Goal: Task Accomplishment & Management: Manage account settings

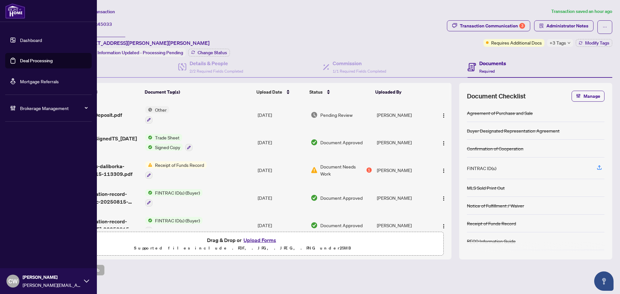
click at [23, 60] on link "Deal Processing" at bounding box center [36, 61] width 33 height 6
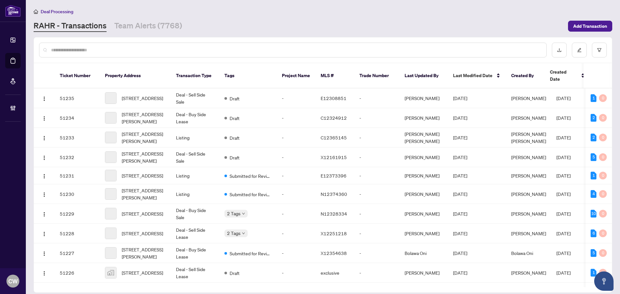
click at [96, 53] on div at bounding box center [293, 50] width 508 height 15
click at [96, 50] on input "text" at bounding box center [296, 50] width 490 height 7
paste input "*******"
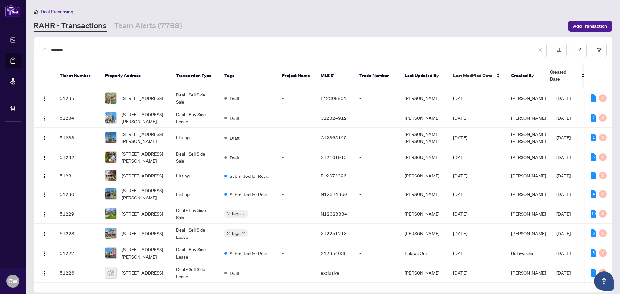
type input "*******"
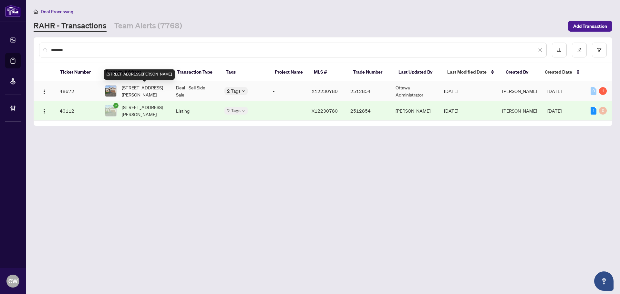
click at [141, 86] on span "[STREET_ADDRESS][PERSON_NAME]" at bounding box center [144, 91] width 44 height 14
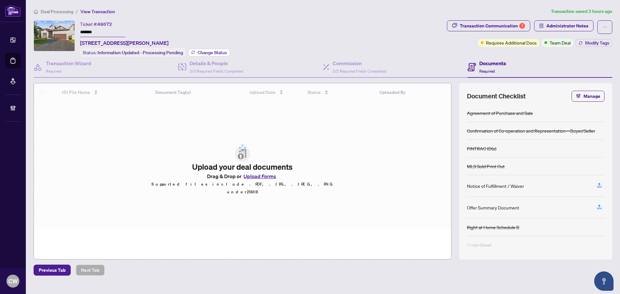
click at [223, 50] on span "Change Status" at bounding box center [212, 52] width 29 height 5
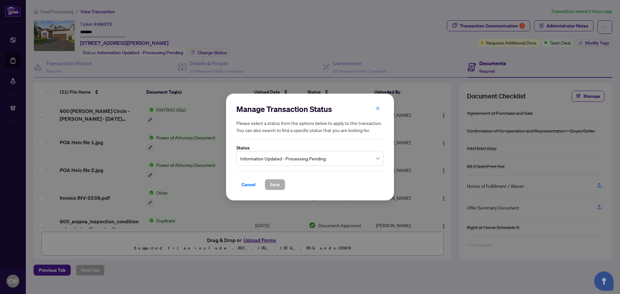
click at [272, 156] on span "Information Updated - Processing Pending" at bounding box center [310, 158] width 140 height 12
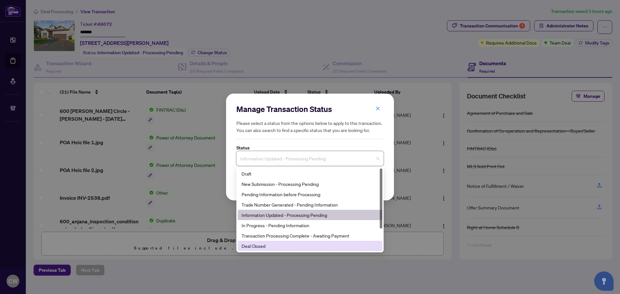
click at [268, 250] on div "Deal Closed" at bounding box center [310, 246] width 137 height 7
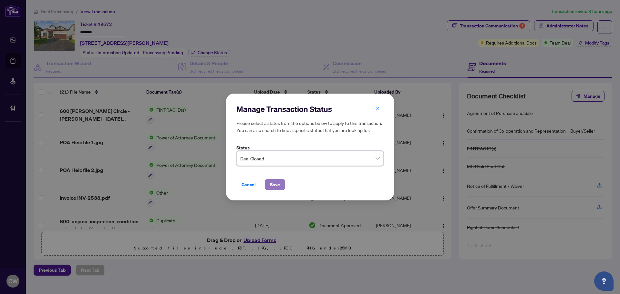
click at [278, 185] on span "Save" at bounding box center [275, 185] width 10 height 10
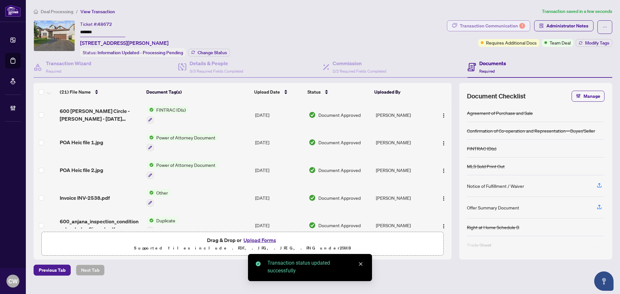
click at [508, 24] on div "Transaction Communication 1" at bounding box center [492, 26] width 65 height 10
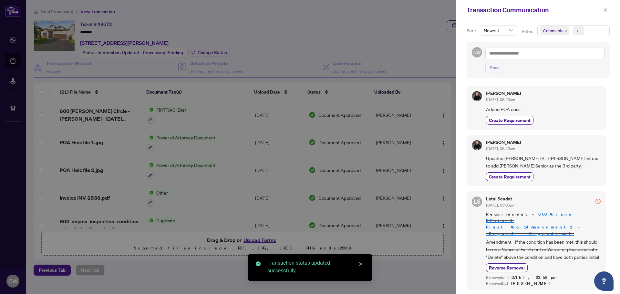
click at [566, 30] on icon "close" at bounding box center [566, 30] width 3 height 3
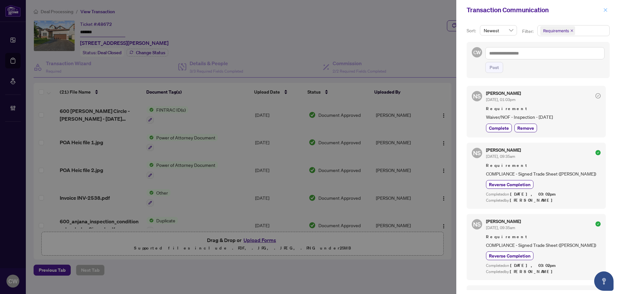
click at [605, 6] on span "button" at bounding box center [605, 10] width 5 height 10
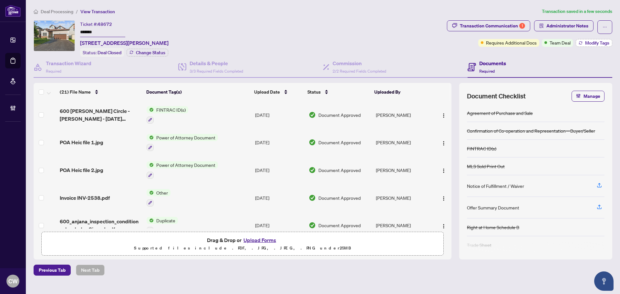
click at [599, 39] on button "Modify Tags" at bounding box center [594, 43] width 36 height 8
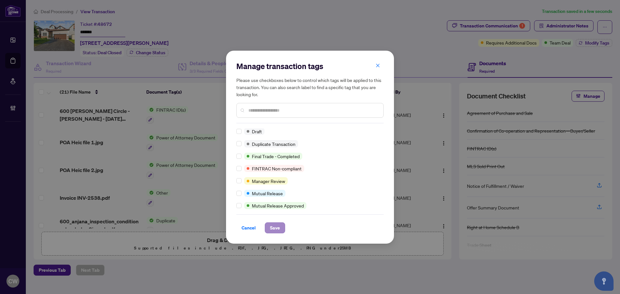
scroll to position [0, 0]
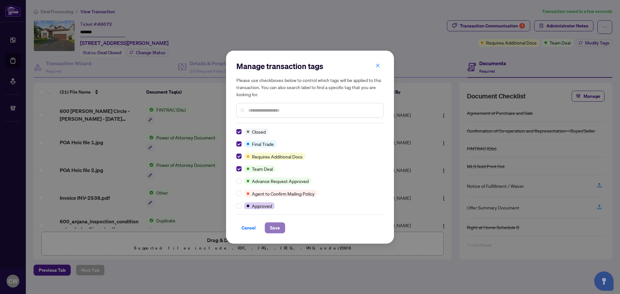
click at [274, 229] on span "Save" at bounding box center [275, 228] width 10 height 10
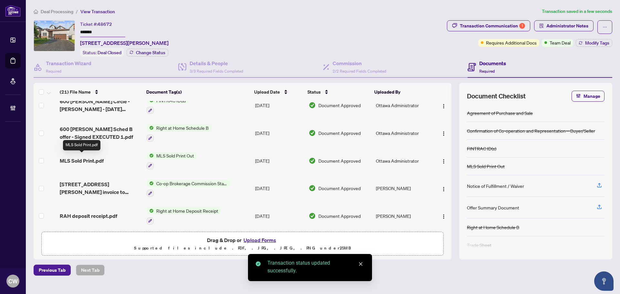
scroll to position [453, 0]
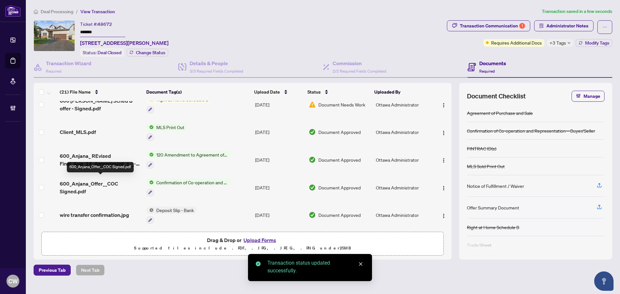
click at [70, 181] on span "600_Anjana_Offer__COC Signed.pdf" at bounding box center [101, 188] width 82 height 16
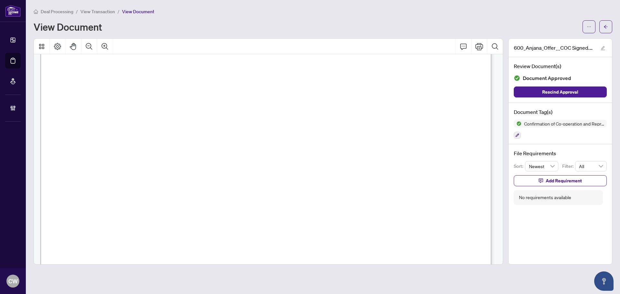
scroll to position [646, 0]
click at [607, 30] on span "button" at bounding box center [606, 27] width 5 height 10
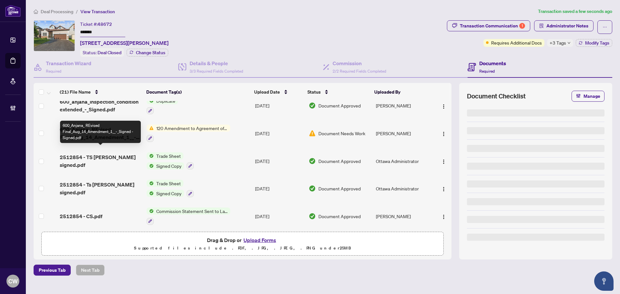
scroll to position [129, 0]
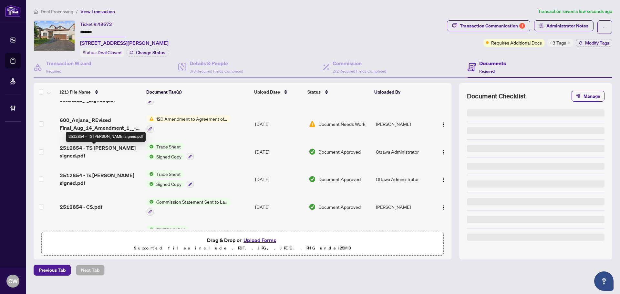
click at [101, 150] on span "2512854 - TS [PERSON_NAME] signed.pdf" at bounding box center [101, 152] width 82 height 16
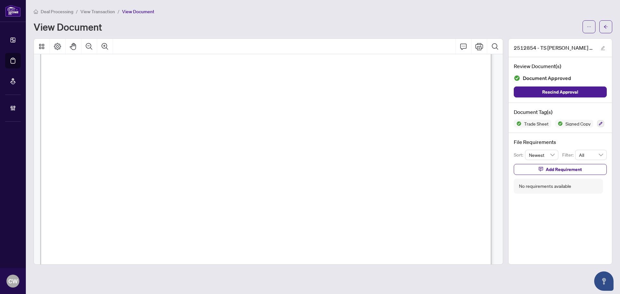
scroll to position [226, 0]
click at [603, 26] on button "button" at bounding box center [605, 26] width 13 height 13
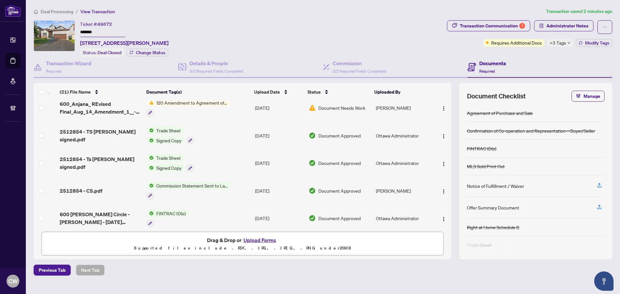
scroll to position [161, 0]
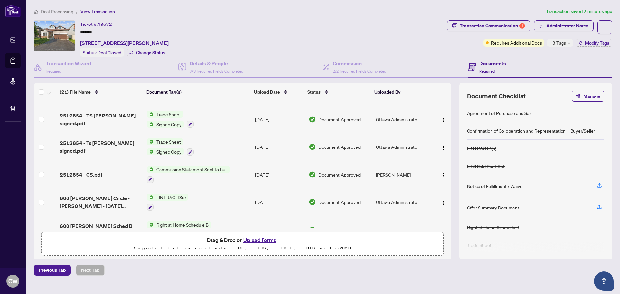
click at [104, 146] on span "2512854 - Ts [PERSON_NAME] signed.pdf" at bounding box center [101, 147] width 82 height 16
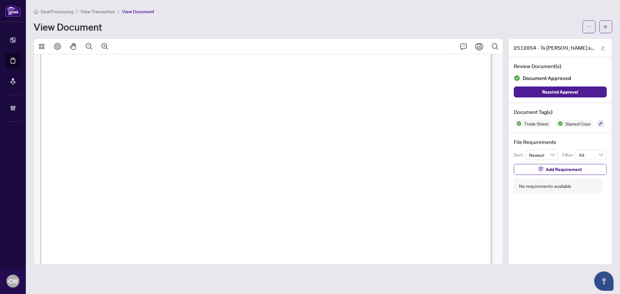
scroll to position [226, 0]
click at [613, 26] on main "Deal Processing / View Transaction / View Document View Document 2512854 - Ts […" at bounding box center [323, 147] width 594 height 294
click at [606, 26] on icon "arrow-left" at bounding box center [606, 27] width 5 height 5
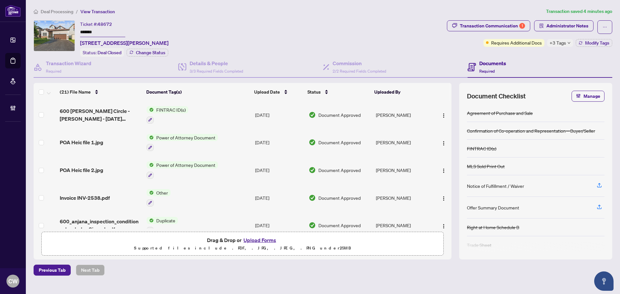
click at [266, 239] on button "Upload Forms" at bounding box center [260, 240] width 36 height 8
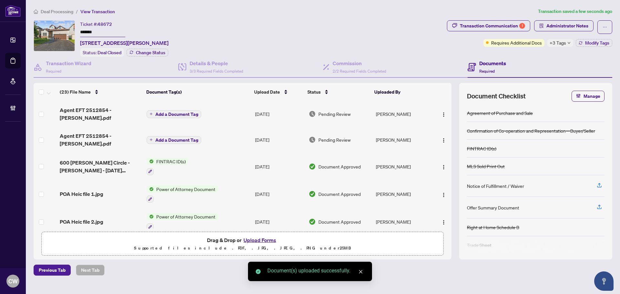
click at [177, 112] on span "Add a Document Tag" at bounding box center [176, 114] width 43 height 5
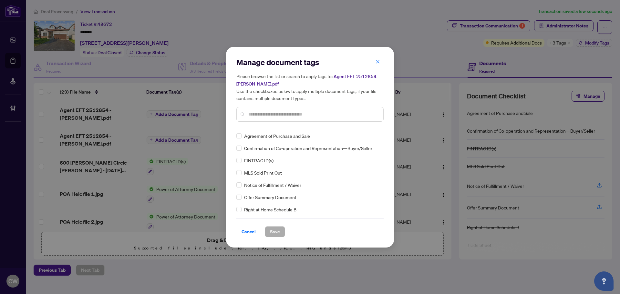
click at [259, 113] on input "text" at bounding box center [313, 114] width 130 height 7
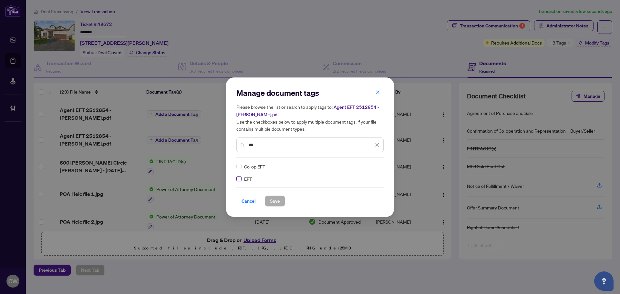
type input "***"
click at [370, 166] on img at bounding box center [370, 166] width 6 height 6
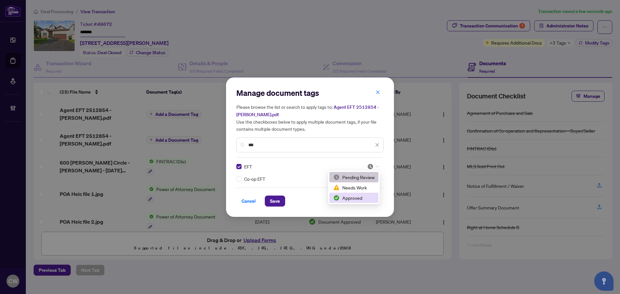
click at [356, 201] on div "Approved" at bounding box center [353, 197] width 41 height 7
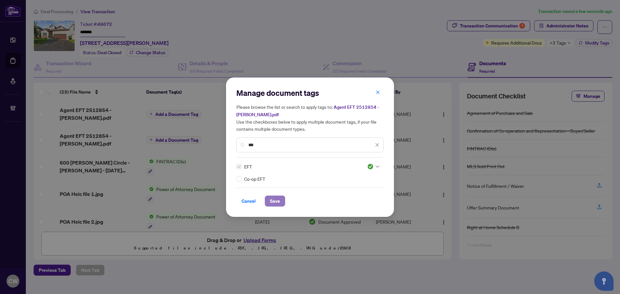
click at [277, 202] on span "Save" at bounding box center [275, 201] width 10 height 10
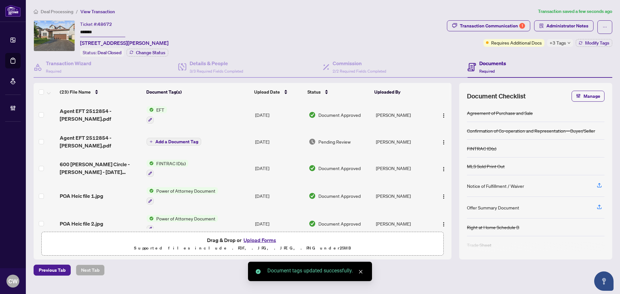
click at [442, 111] on span "button" at bounding box center [443, 114] width 5 height 7
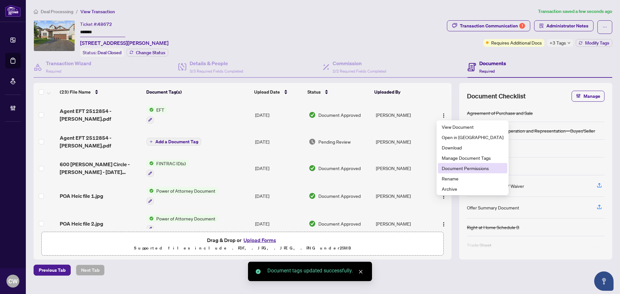
click at [453, 167] on span "Document Permissions" at bounding box center [473, 168] width 62 height 7
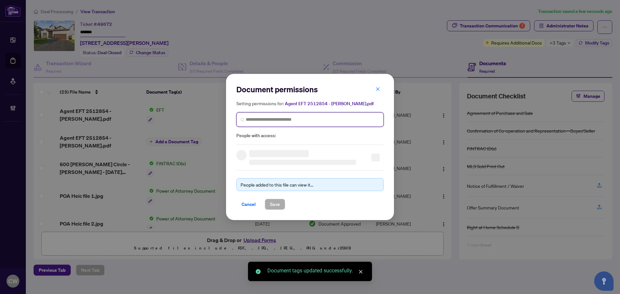
click at [313, 116] on input "search" at bounding box center [313, 119] width 134 height 7
paste input "**********"
type input "**********"
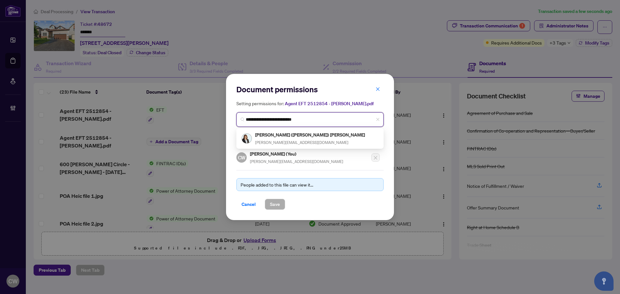
click at [279, 136] on h5 "[PERSON_NAME] ([PERSON_NAME]) [PERSON_NAME]" at bounding box center [310, 134] width 111 height 7
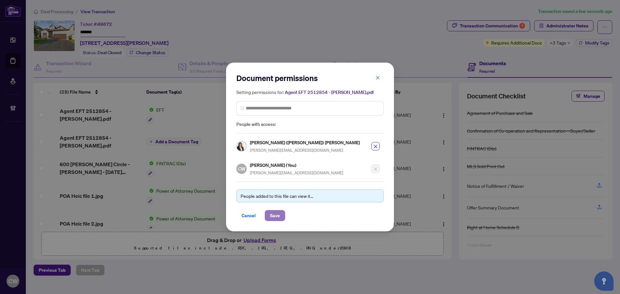
click at [280, 212] on button "Save" at bounding box center [275, 215] width 20 height 11
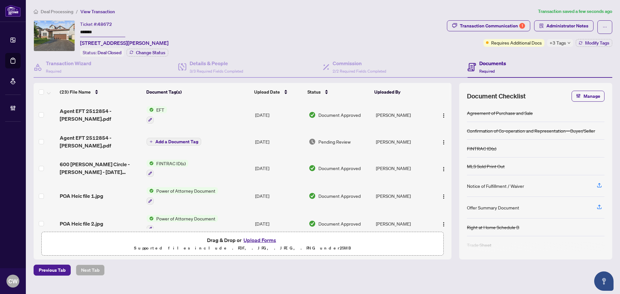
click at [175, 140] on span "Add a Document Tag" at bounding box center [176, 142] width 43 height 5
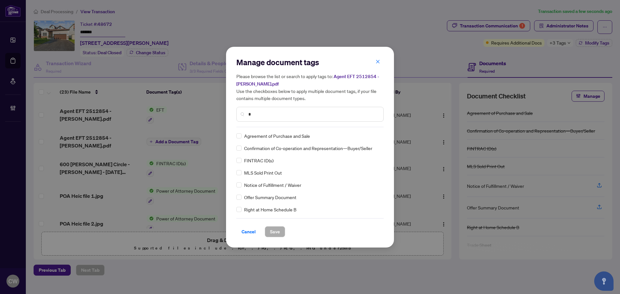
click at [272, 111] on input "*" at bounding box center [313, 114] width 130 height 7
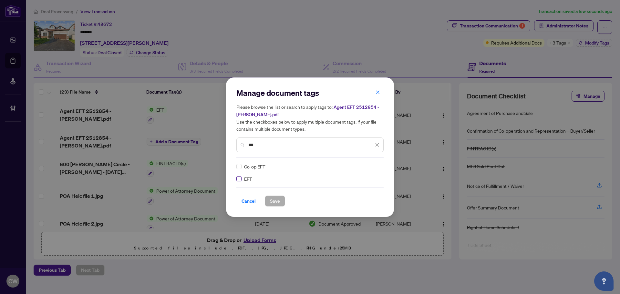
type input "***"
click at [373, 165] on img at bounding box center [370, 166] width 6 height 6
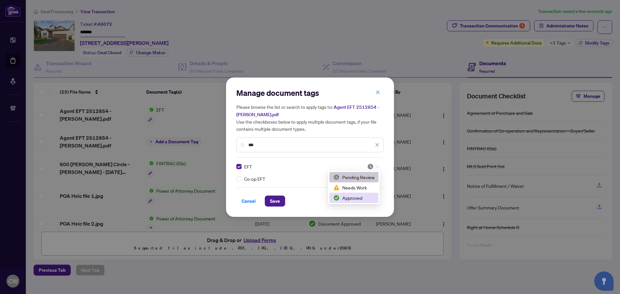
click at [356, 203] on div "2 3 Pending Review Needs Work Approved" at bounding box center [354, 188] width 52 height 34
click at [353, 200] on div "Approved" at bounding box center [353, 197] width 41 height 7
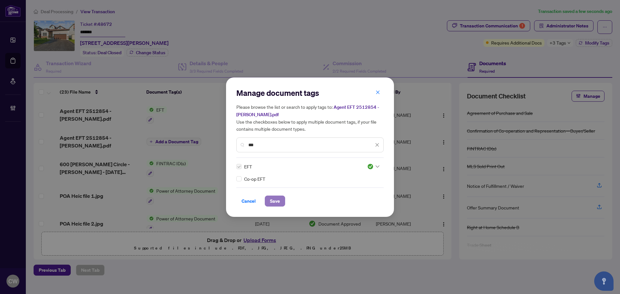
click at [280, 201] on span "Save" at bounding box center [275, 201] width 10 height 10
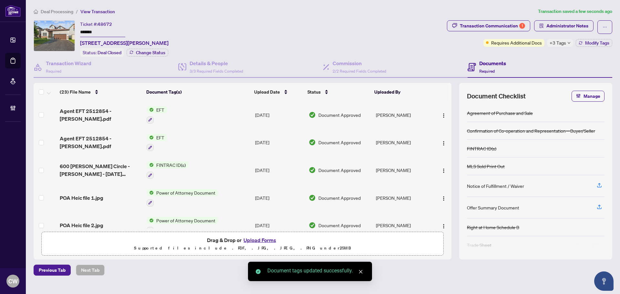
click at [442, 114] on img "button" at bounding box center [443, 115] width 5 height 5
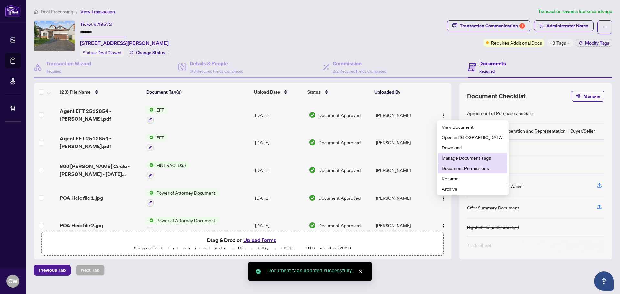
click at [459, 169] on span "Document Permissions" at bounding box center [473, 168] width 62 height 7
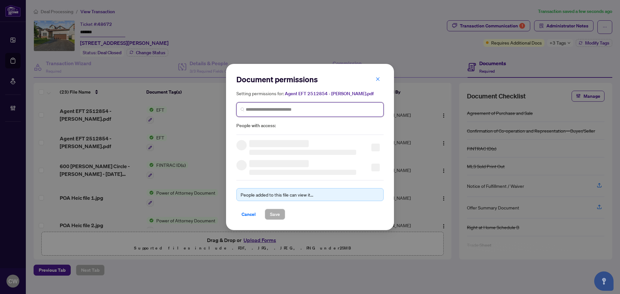
click at [298, 108] on input "search" at bounding box center [313, 109] width 134 height 7
paste input "**********"
type input "**********"
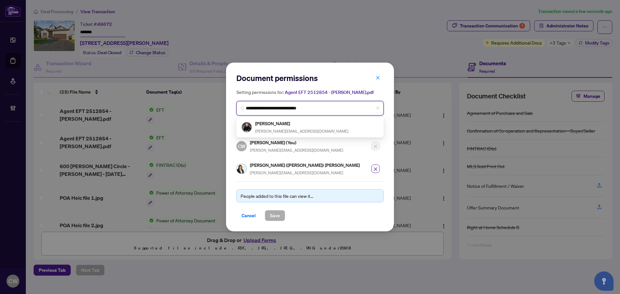
click at [284, 125] on h5 "[PERSON_NAME]" at bounding box center [301, 123] width 93 height 7
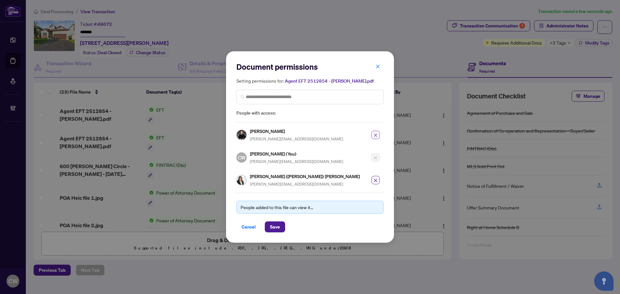
click at [377, 135] on icon "close" at bounding box center [375, 135] width 5 height 5
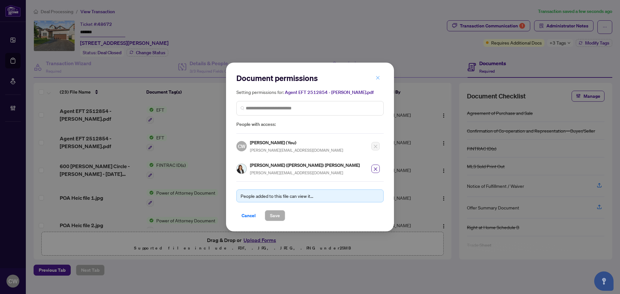
click at [379, 78] on icon "close" at bounding box center [378, 78] width 5 height 5
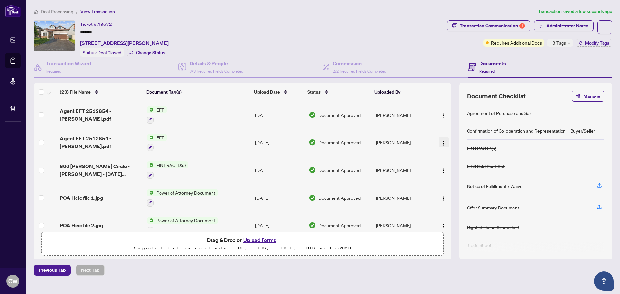
click at [441, 141] on img "button" at bounding box center [443, 143] width 5 height 5
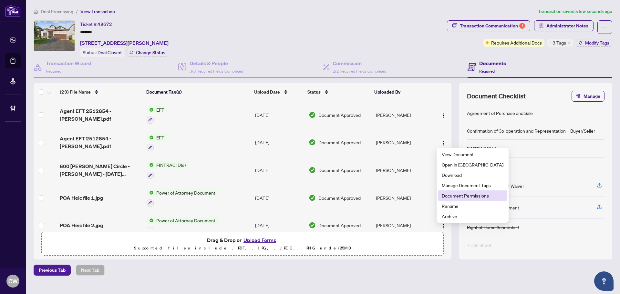
click at [457, 195] on span "Document Permissions" at bounding box center [473, 195] width 62 height 7
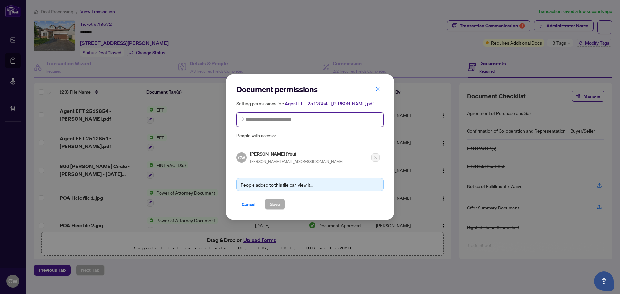
click at [0, 0] on input "search" at bounding box center [0, 0] width 0 height 0
paste input "**********"
type input "**********"
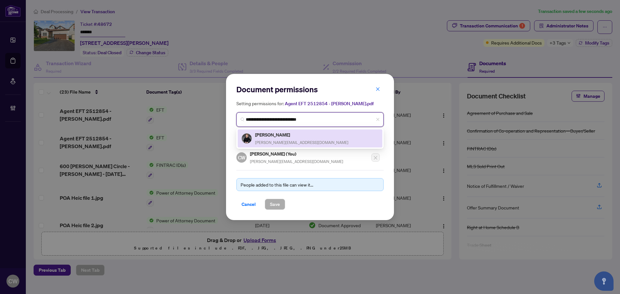
click at [277, 137] on h5 "[PERSON_NAME]" at bounding box center [301, 134] width 93 height 7
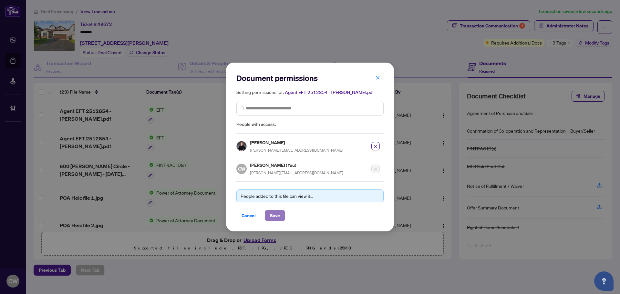
click at [279, 216] on span "Save" at bounding box center [275, 216] width 10 height 10
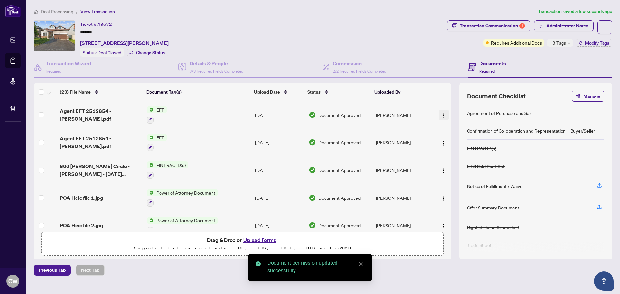
click at [441, 117] on img "button" at bounding box center [443, 115] width 5 height 5
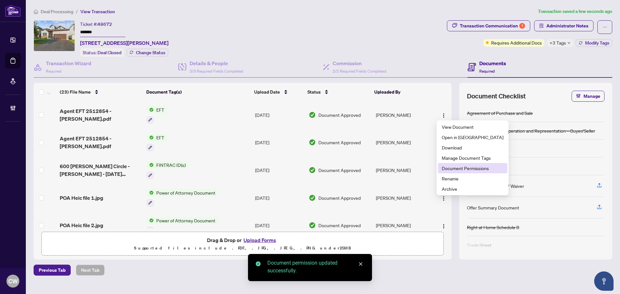
click at [450, 167] on span "Document Permissions" at bounding box center [473, 168] width 62 height 7
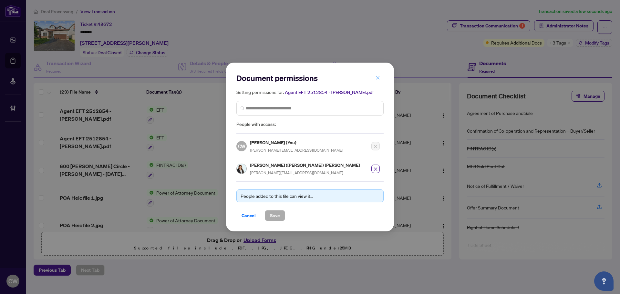
click at [379, 78] on icon "close" at bounding box center [378, 78] width 5 height 5
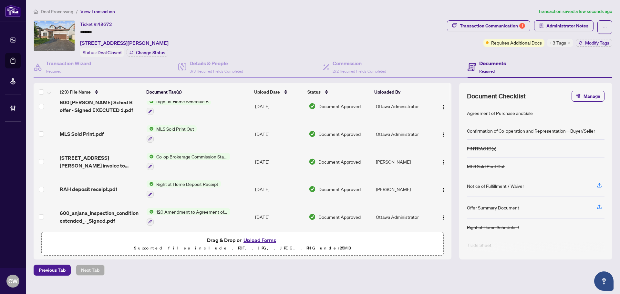
scroll to position [355, 0]
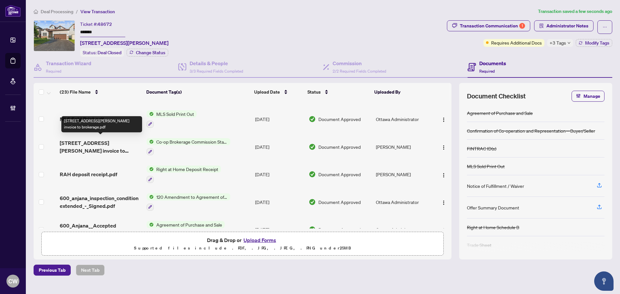
click at [81, 143] on span "[STREET_ADDRESS][PERSON_NAME] invoice to brokerage.pdf" at bounding box center [101, 147] width 82 height 16
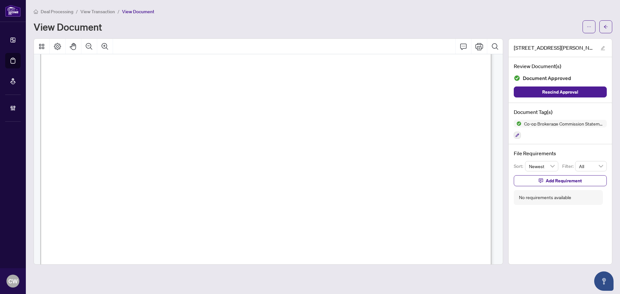
scroll to position [291, 0]
click at [609, 23] on button "button" at bounding box center [605, 26] width 13 height 13
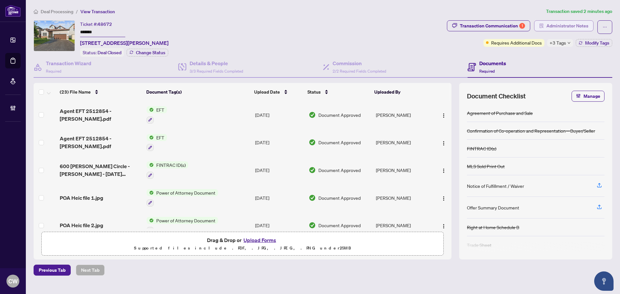
click at [566, 24] on span "Administrator Notes" at bounding box center [567, 26] width 42 height 10
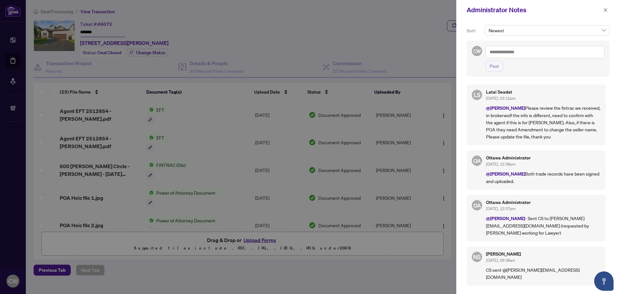
click at [502, 51] on textarea at bounding box center [544, 52] width 119 height 12
click at [507, 66] on textarea "**********" at bounding box center [543, 58] width 117 height 25
paste textarea
paste textarea "**********"
type textarea "**********"
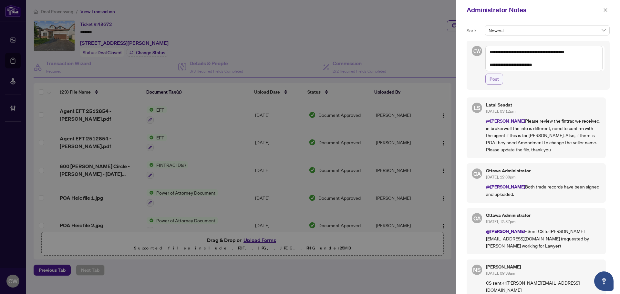
click at [493, 82] on span "Post" at bounding box center [494, 79] width 9 height 10
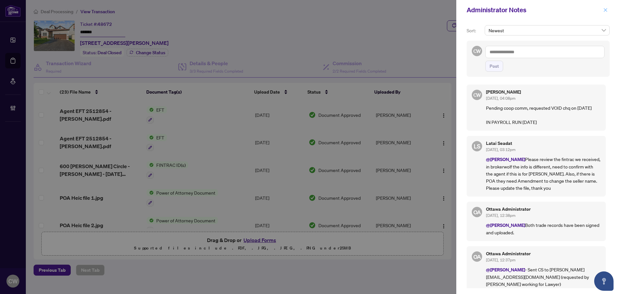
click at [604, 9] on icon "close" at bounding box center [605, 10] width 5 height 5
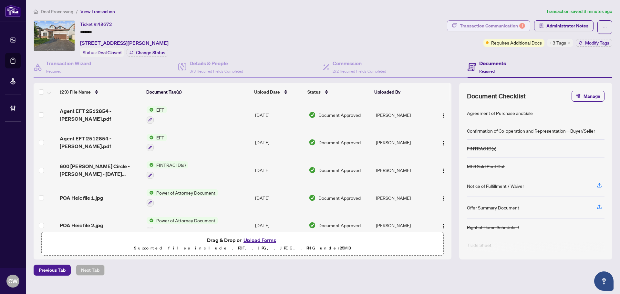
click at [514, 30] on div "Transaction Communication 1" at bounding box center [492, 26] width 65 height 10
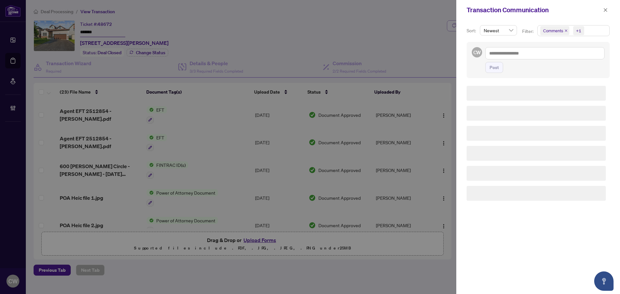
click at [513, 25] on div "Transaction Communication Sort: Newest Filter: Comments +1 CW Post" at bounding box center [310, 147] width 620 height 294
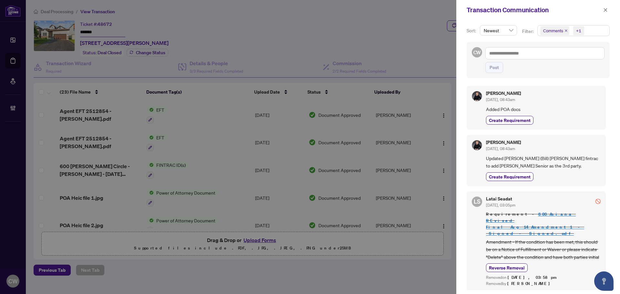
click at [566, 30] on icon "close" at bounding box center [566, 30] width 3 height 3
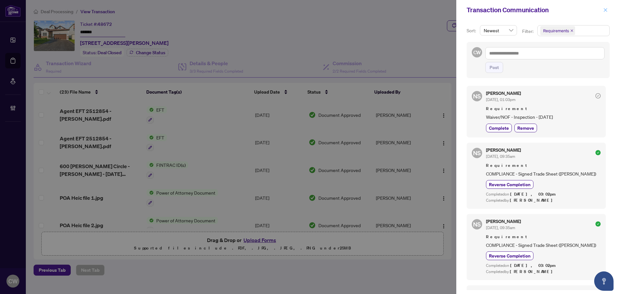
click at [606, 11] on icon "close" at bounding box center [606, 10] width 4 height 4
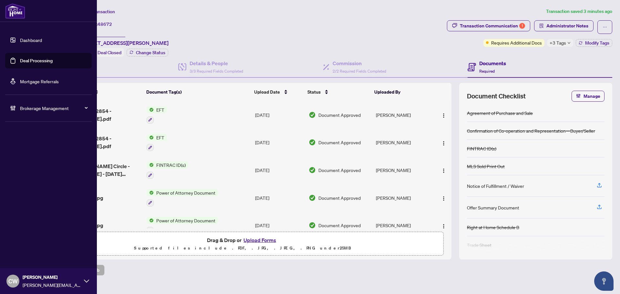
click at [23, 63] on link "Deal Processing" at bounding box center [36, 61] width 33 height 6
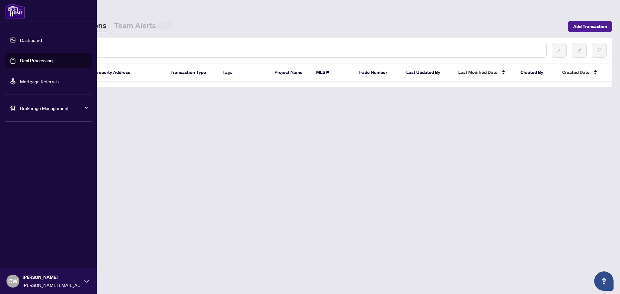
click at [103, 47] on input "text" at bounding box center [296, 50] width 490 height 7
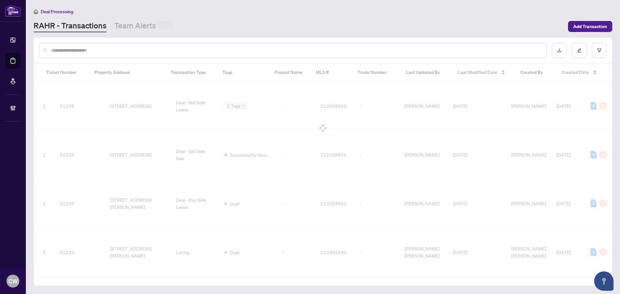
paste input "*******"
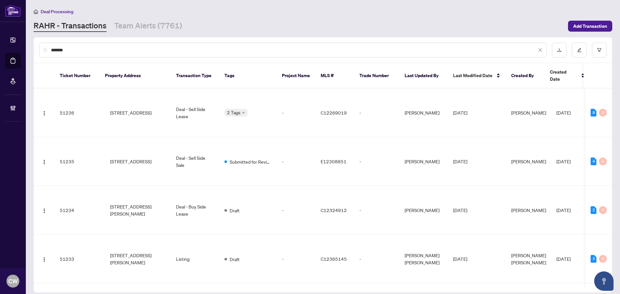
type input "*******"
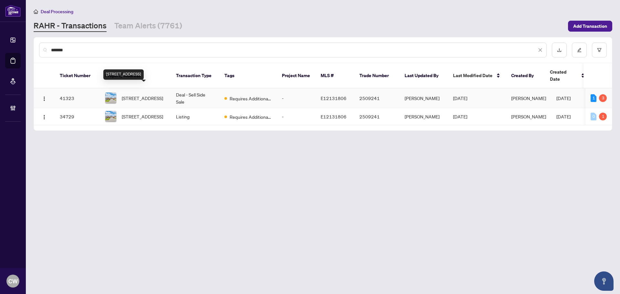
click at [134, 95] on span "[STREET_ADDRESS]" at bounding box center [142, 98] width 41 height 7
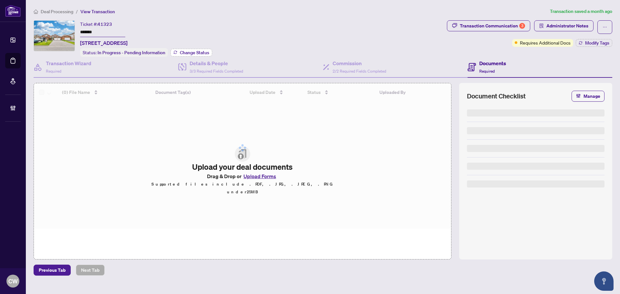
click at [193, 49] on button "Change Status" at bounding box center [192, 53] width 42 height 8
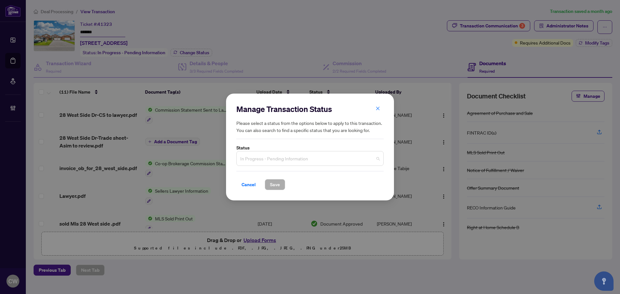
click at [276, 161] on span "In Progress - Pending Information" at bounding box center [310, 158] width 140 height 12
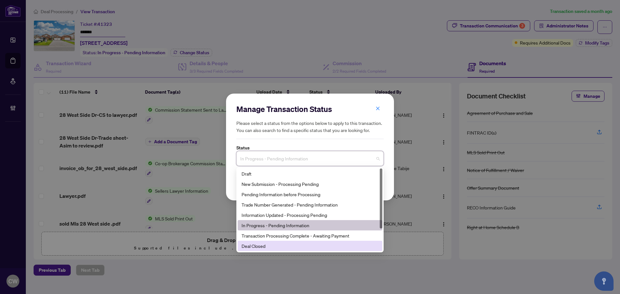
click at [269, 243] on div "Deal Closed" at bounding box center [310, 246] width 137 height 7
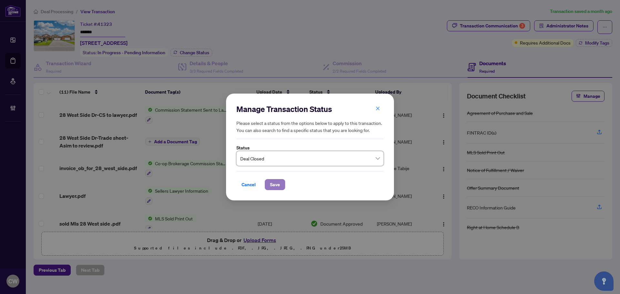
click at [277, 183] on span "Save" at bounding box center [275, 185] width 10 height 10
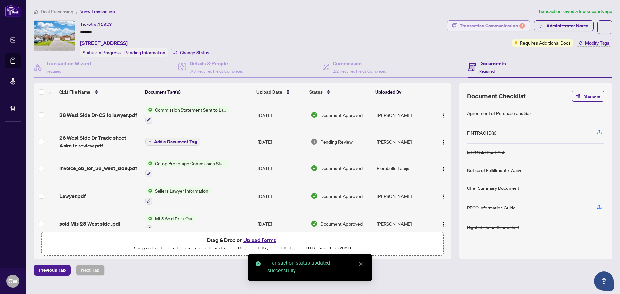
click at [496, 22] on div "Transaction Communication 3" at bounding box center [492, 26] width 65 height 10
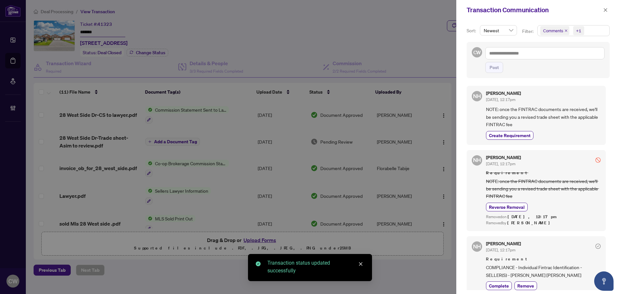
click at [566, 30] on icon "close" at bounding box center [565, 30] width 3 height 3
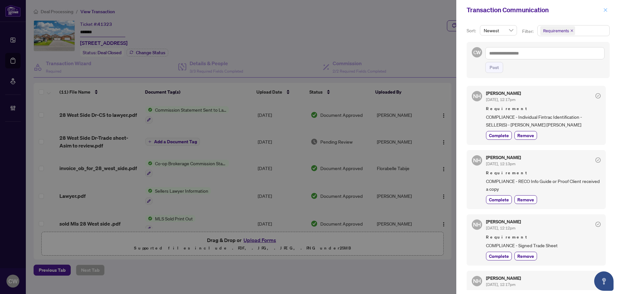
click at [605, 8] on icon "close" at bounding box center [605, 10] width 5 height 5
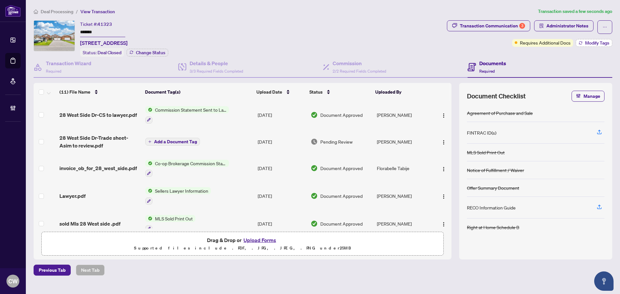
click at [596, 43] on span "Modify Tags" at bounding box center [597, 43] width 24 height 5
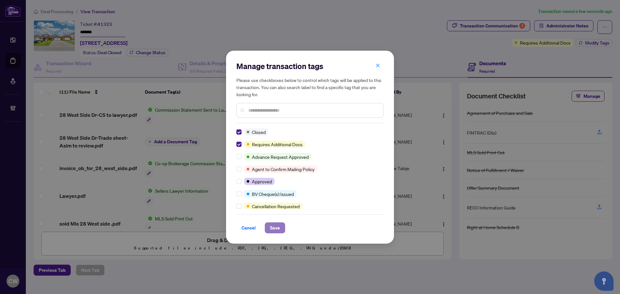
click at [276, 230] on span "Save" at bounding box center [275, 228] width 10 height 10
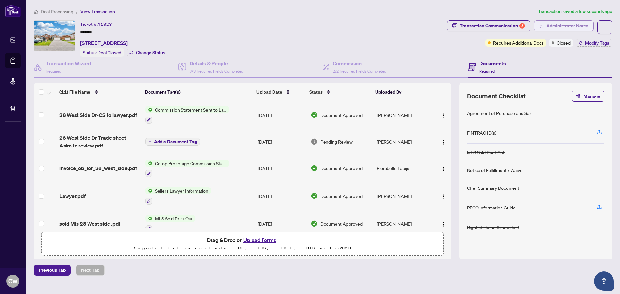
click at [576, 25] on span "Administrator Notes" at bounding box center [567, 26] width 42 height 10
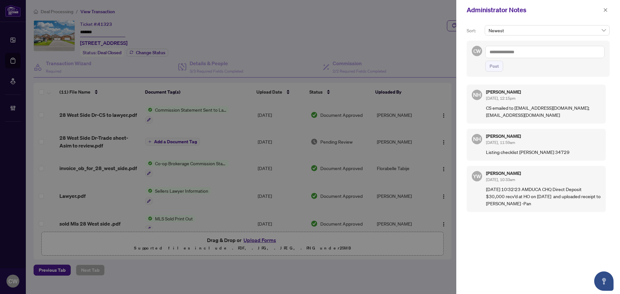
click at [526, 52] on textarea at bounding box center [544, 52] width 119 height 12
paste textarea "**********"
type textarea "**********"
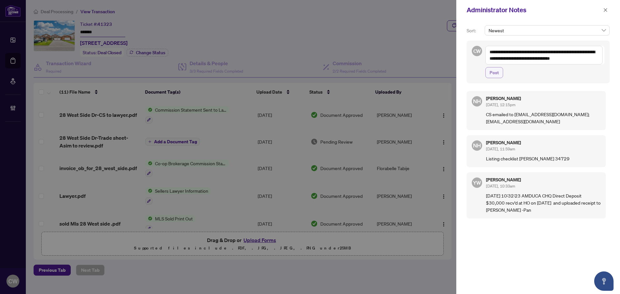
click at [496, 76] on span "Post" at bounding box center [494, 72] width 9 height 10
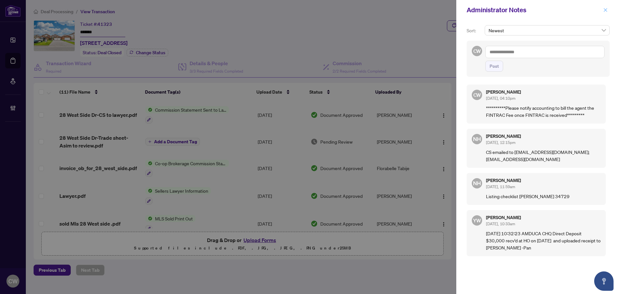
click at [607, 12] on icon "close" at bounding box center [605, 10] width 5 height 5
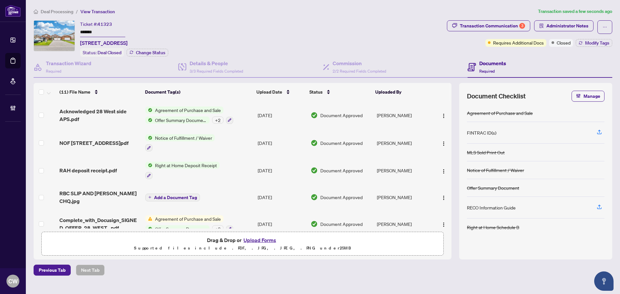
scroll to position [169, 0]
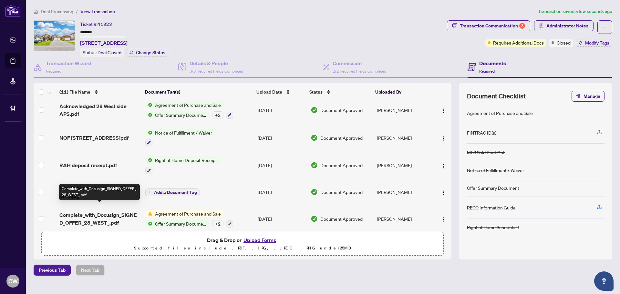
click at [85, 211] on span "Complete_with_Docusign_SIGNED_OFFER_28_WEST_.pdf" at bounding box center [99, 219] width 81 height 16
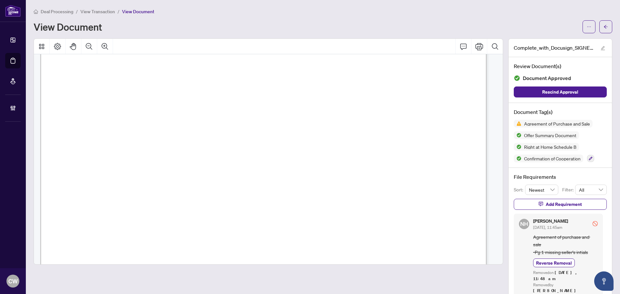
scroll to position [3132, 0]
click at [604, 25] on icon "arrow-left" at bounding box center [606, 27] width 5 height 5
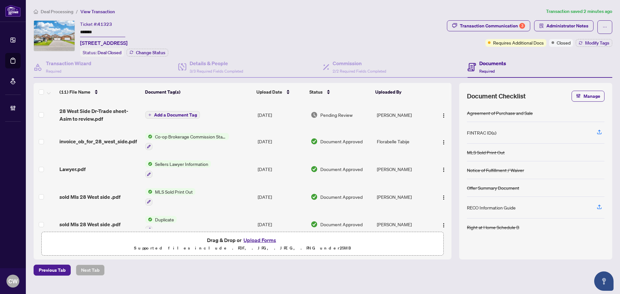
scroll to position [32, 0]
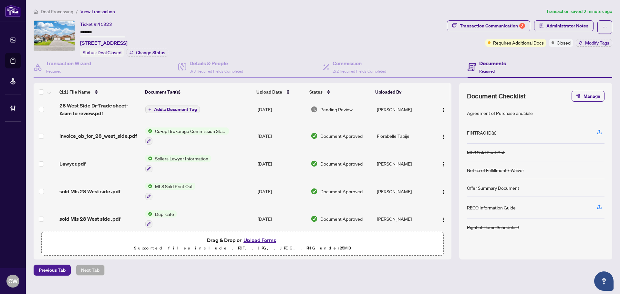
click at [92, 137] on span "invoice_ob_for_28_west_side.pdf" at bounding box center [98, 136] width 78 height 8
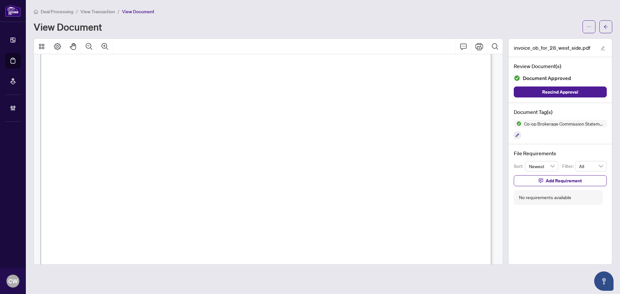
scroll to position [129, 0]
click at [610, 31] on button "button" at bounding box center [605, 26] width 13 height 13
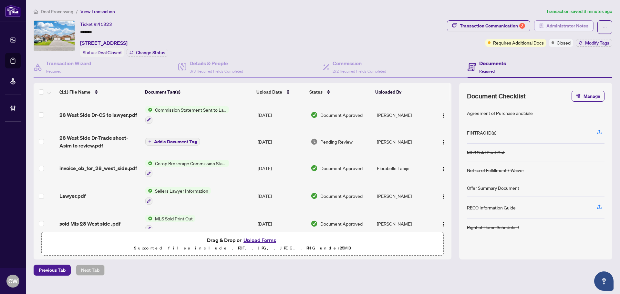
click at [572, 26] on span "Administrator Notes" at bounding box center [567, 26] width 42 height 10
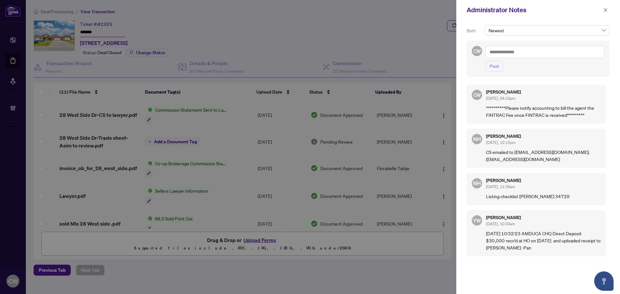
click at [526, 53] on textarea at bounding box center [544, 52] width 119 height 12
paste textarea "**********"
type textarea "**********"
click at [492, 68] on span "Post" at bounding box center [494, 66] width 9 height 10
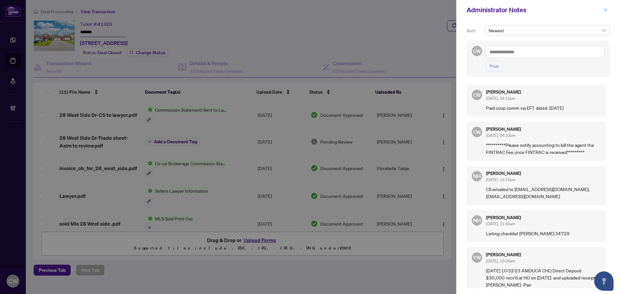
click at [606, 11] on icon "close" at bounding box center [605, 10] width 5 height 5
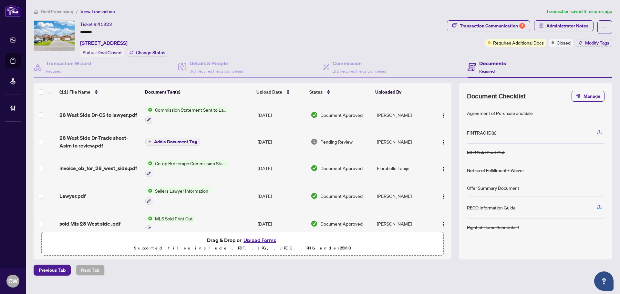
drag, startPoint x: 25, startPoint y: 63, endPoint x: 28, endPoint y: 61, distance: 4.2
click at [0, 0] on link "Deal Processing" at bounding box center [0, 0] width 0 height 0
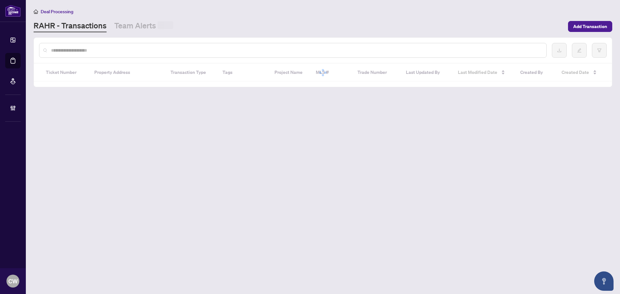
click at [133, 49] on input "text" at bounding box center [296, 50] width 490 height 7
paste input "*******"
type input "*******"
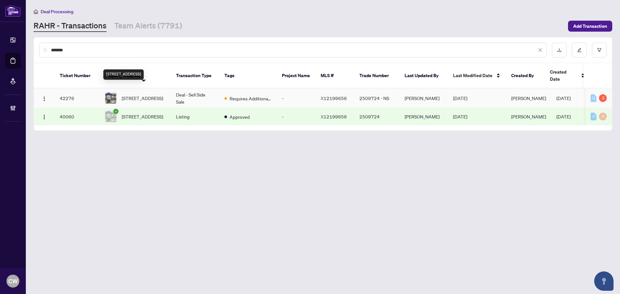
click at [148, 95] on span "[STREET_ADDRESS]" at bounding box center [142, 98] width 41 height 7
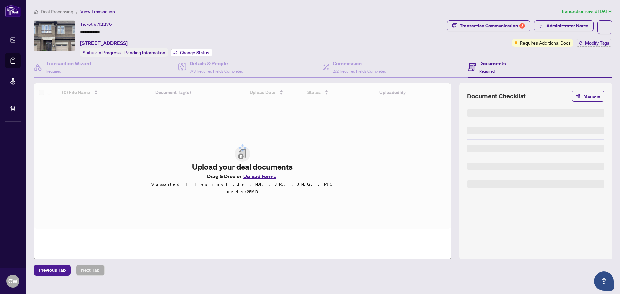
click at [202, 52] on span "Change Status" at bounding box center [194, 52] width 29 height 5
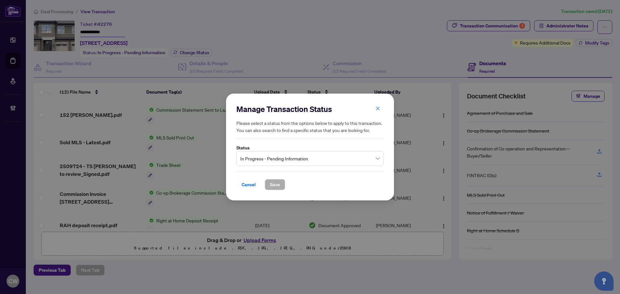
click at [293, 154] on span "In Progress - Pending Information" at bounding box center [310, 158] width 140 height 12
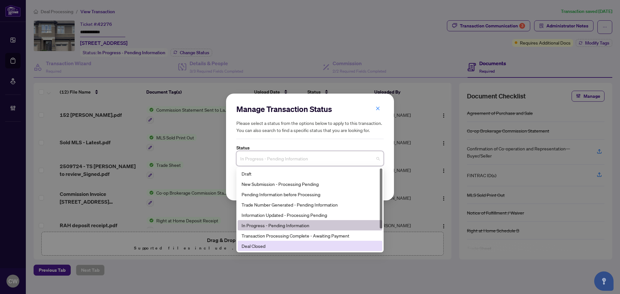
click at [267, 244] on div "Deal Closed" at bounding box center [310, 246] width 137 height 7
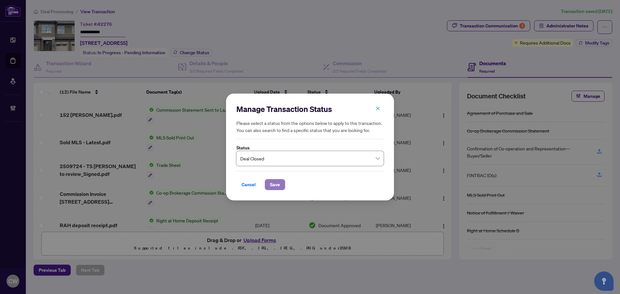
click at [275, 183] on span "Save" at bounding box center [275, 185] width 10 height 10
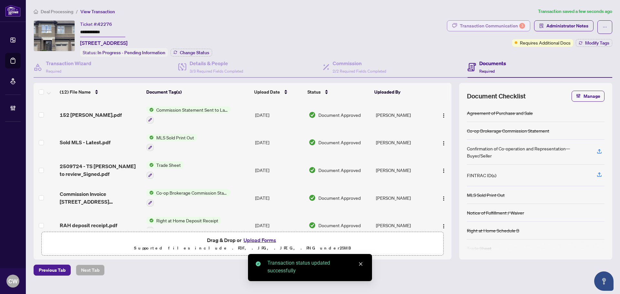
click at [510, 25] on div "Transaction Communication 3" at bounding box center [492, 26] width 65 height 10
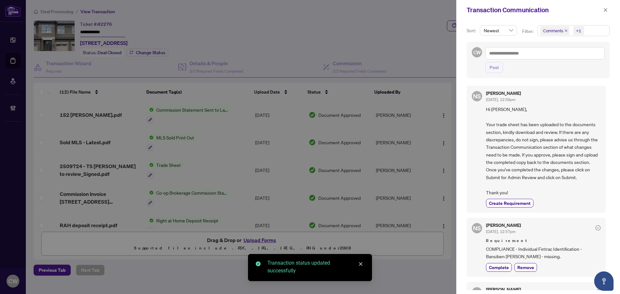
click at [565, 31] on icon "close" at bounding box center [566, 30] width 3 height 3
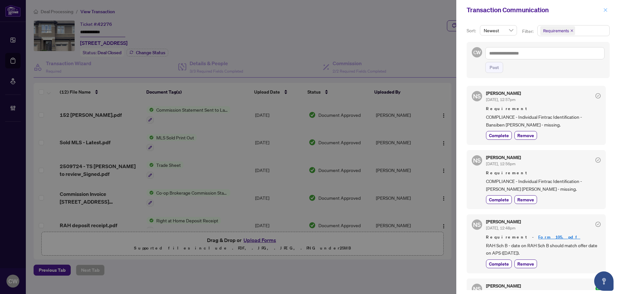
click at [607, 7] on span "button" at bounding box center [605, 10] width 5 height 10
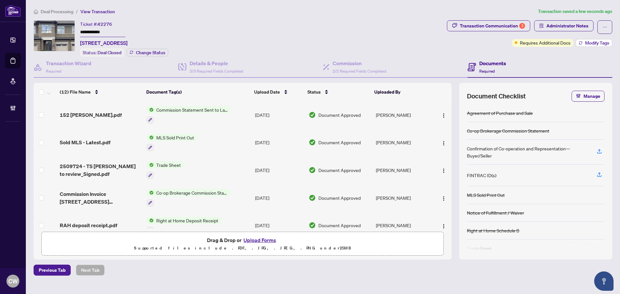
click at [592, 42] on span "Modify Tags" at bounding box center [597, 43] width 24 height 5
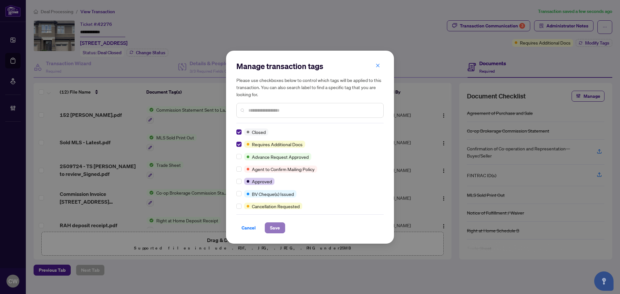
click at [275, 228] on span "Save" at bounding box center [275, 228] width 10 height 10
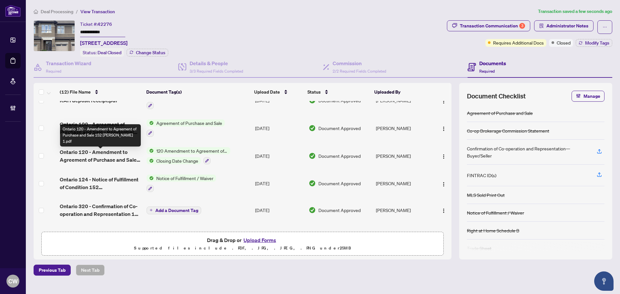
scroll to position [93, 0]
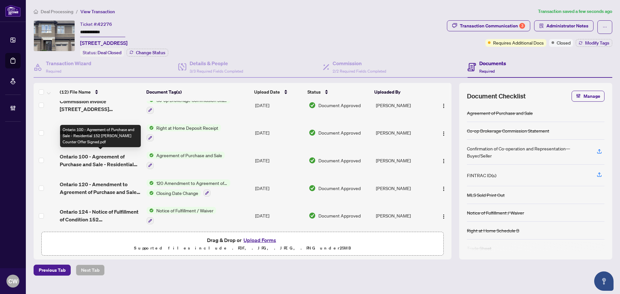
click at [102, 161] on span "Ontario 100 - Agreement of Purchase and Sale - Residential 152 [PERSON_NAME] Co…" at bounding box center [101, 161] width 82 height 16
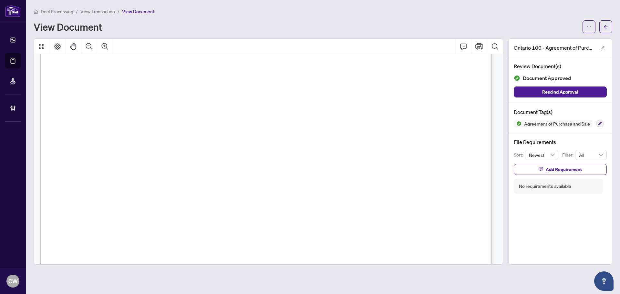
scroll to position [2616, 0]
click at [604, 30] on span "button" at bounding box center [606, 27] width 5 height 10
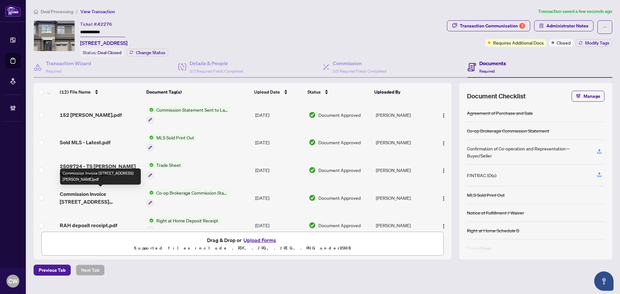
click at [84, 195] on span "Commission Invoice [STREET_ADDRESS][PERSON_NAME]pdf" at bounding box center [101, 198] width 82 height 16
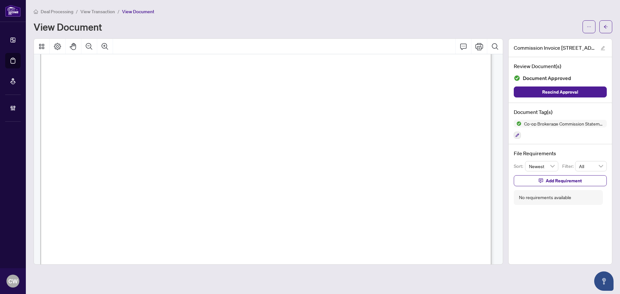
scroll to position [194, 0]
click at [90, 46] on icon "Zoom Out" at bounding box center [89, 47] width 8 height 8
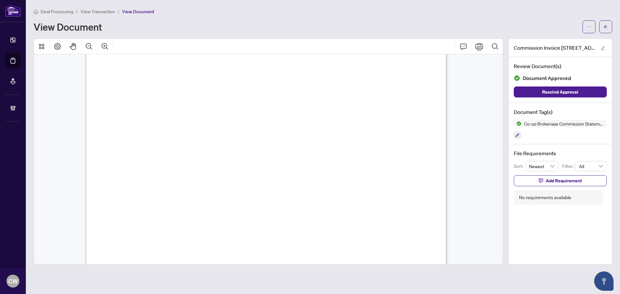
scroll to position [120, 0]
click at [602, 26] on button "button" at bounding box center [605, 26] width 13 height 13
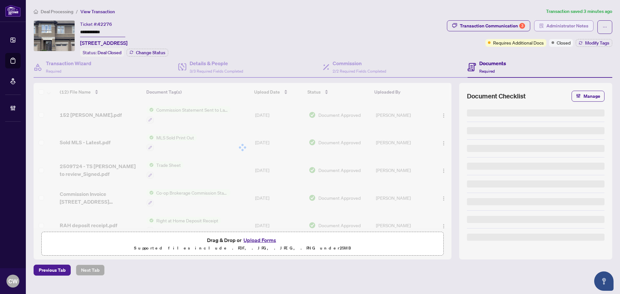
click at [567, 27] on span "Administrator Notes" at bounding box center [567, 26] width 42 height 10
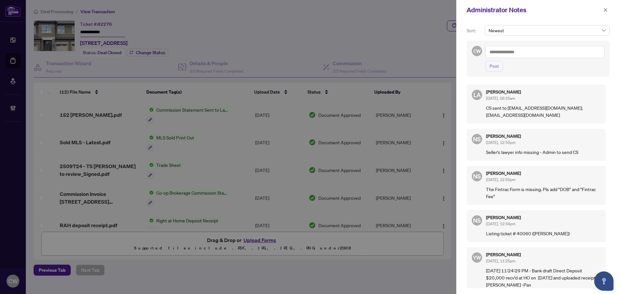
click at [536, 52] on textarea at bounding box center [544, 52] width 119 height 12
paste textarea "**********"
type textarea "**********"
drag, startPoint x: 497, startPoint y: 66, endPoint x: 489, endPoint y: 66, distance: 8.1
click at [496, 66] on span "Post" at bounding box center [494, 66] width 9 height 10
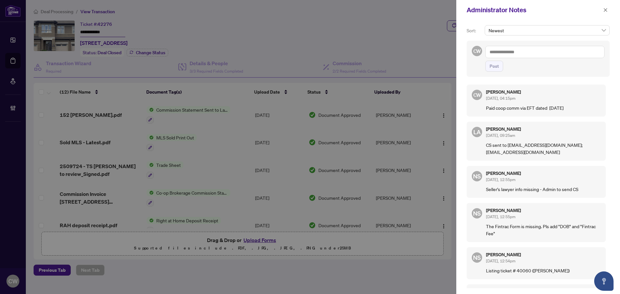
click at [521, 52] on textarea at bounding box center [544, 52] width 119 height 12
paste textarea "**********"
type textarea "**********"
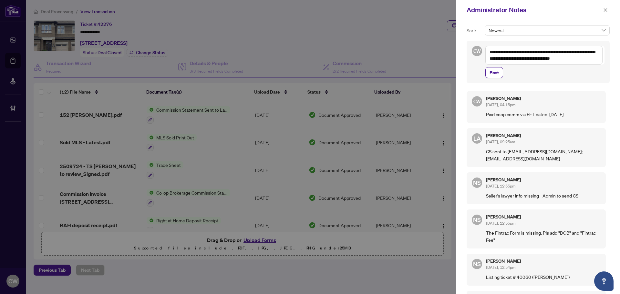
click at [494, 78] on div "**********" at bounding box center [538, 62] width 143 height 43
click at [498, 74] on span "Post" at bounding box center [494, 72] width 9 height 10
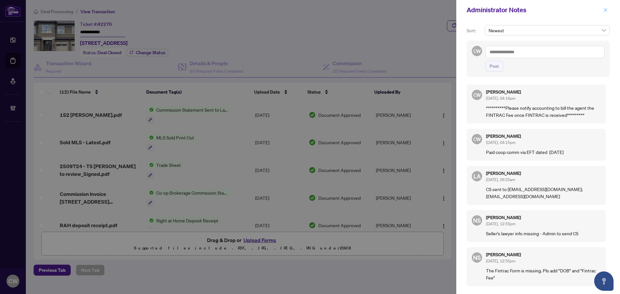
click at [606, 10] on icon "close" at bounding box center [605, 10] width 5 height 5
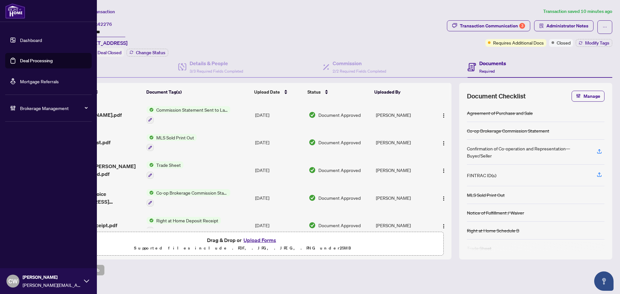
click at [20, 59] on link "Deal Processing" at bounding box center [36, 61] width 33 height 6
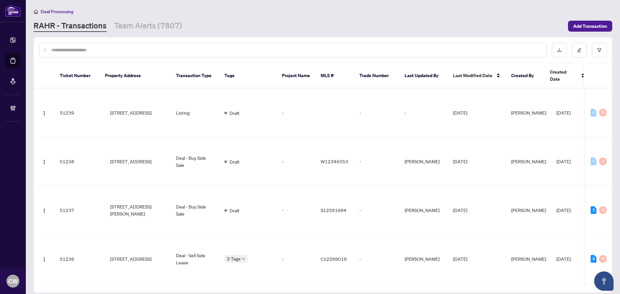
click at [106, 51] on input "text" at bounding box center [296, 50] width 490 height 7
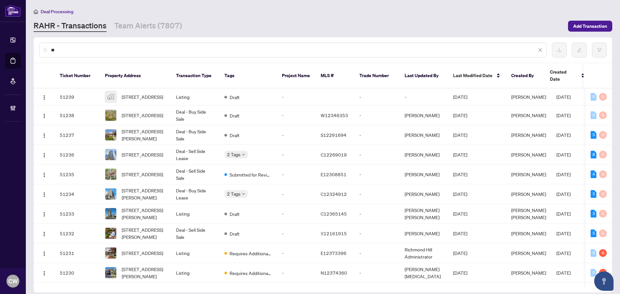
type input "*"
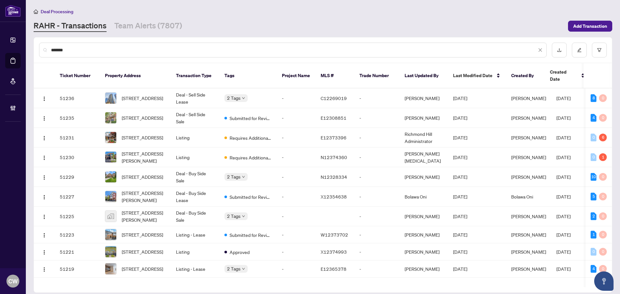
type input "*******"
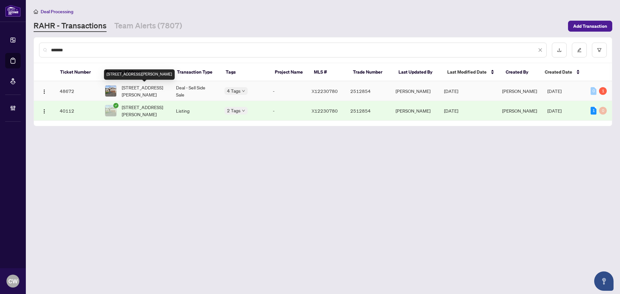
click at [140, 87] on span "[STREET_ADDRESS][PERSON_NAME]" at bounding box center [144, 91] width 44 height 14
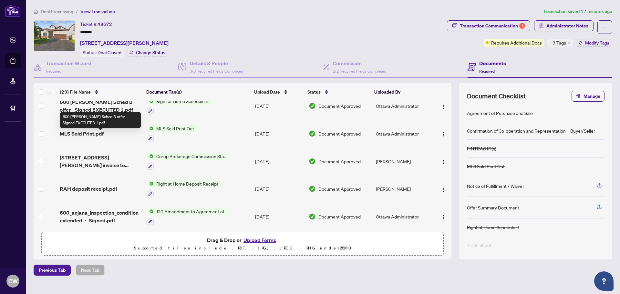
scroll to position [355, 0]
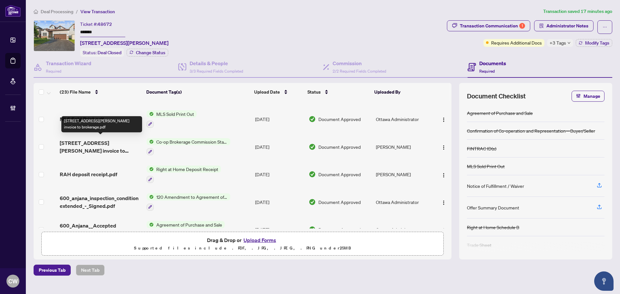
click at [79, 147] on span "[STREET_ADDRESS][PERSON_NAME] invoice to brokerage.pdf" at bounding box center [101, 147] width 82 height 16
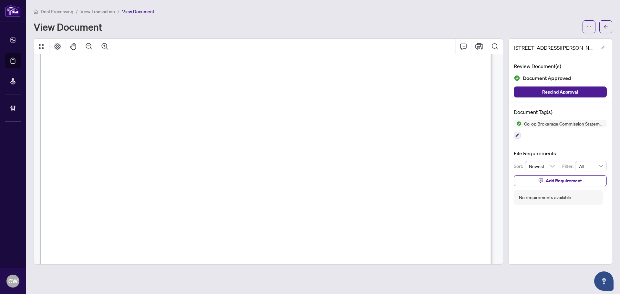
scroll to position [96, 0]
click at [610, 27] on button "button" at bounding box center [605, 26] width 13 height 13
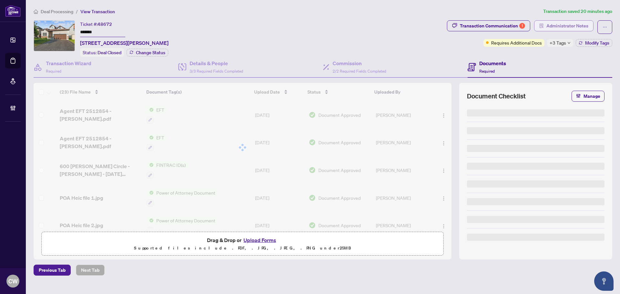
click at [582, 26] on span "Administrator Notes" at bounding box center [567, 26] width 42 height 10
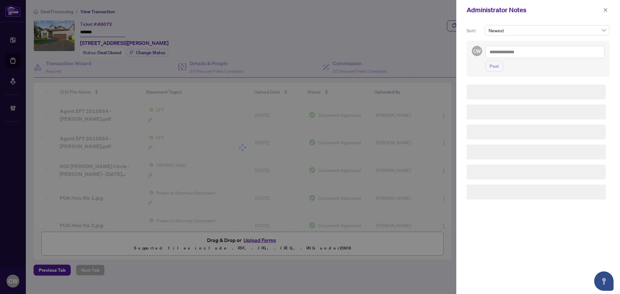
click at [550, 52] on textarea at bounding box center [544, 52] width 119 height 12
paste textarea "**********"
type textarea "**********"
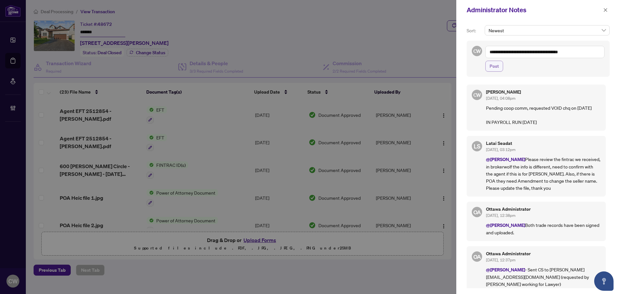
click at [499, 67] on span "Post" at bounding box center [494, 66] width 9 height 10
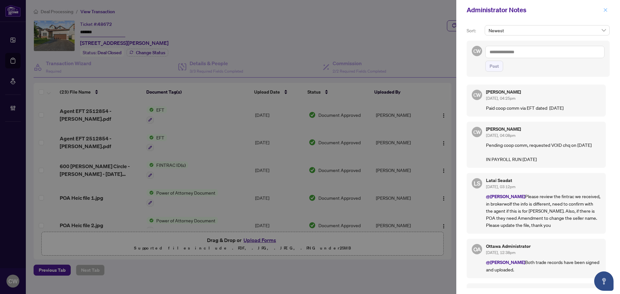
click at [606, 10] on icon "close" at bounding box center [606, 10] width 4 height 4
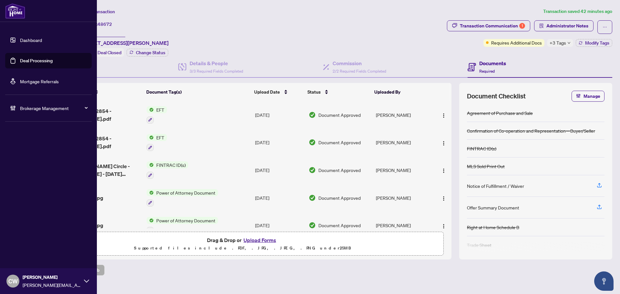
click at [20, 59] on link "Deal Processing" at bounding box center [36, 61] width 33 height 6
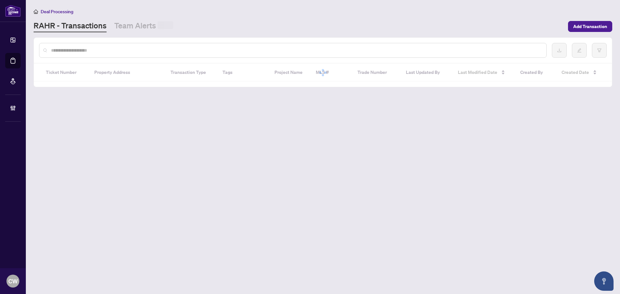
click at [131, 47] on input "text" at bounding box center [296, 50] width 490 height 7
paste input "*****"
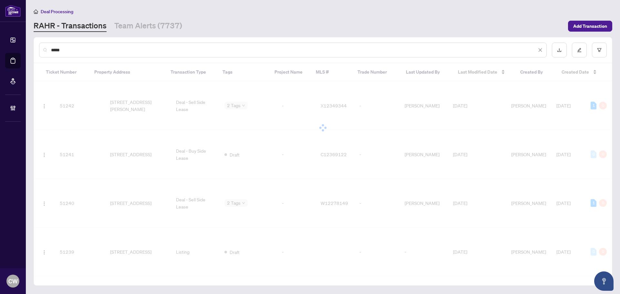
type input "*****"
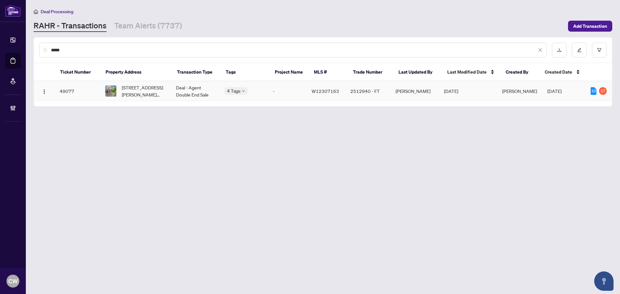
click at [144, 88] on span "[STREET_ADDRESS][PERSON_NAME][PERSON_NAME]" at bounding box center [144, 91] width 44 height 14
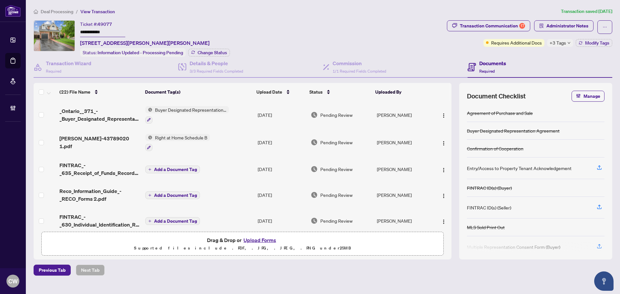
drag, startPoint x: 98, startPoint y: 30, endPoint x: 71, endPoint y: 30, distance: 26.8
click at [71, 30] on div "**********" at bounding box center [239, 38] width 411 height 36
drag, startPoint x: 535, startPoint y: 271, endPoint x: 522, endPoint y: 273, distance: 13.4
click at [535, 271] on div "Previous Tab Next Tab" at bounding box center [323, 270] width 579 height 11
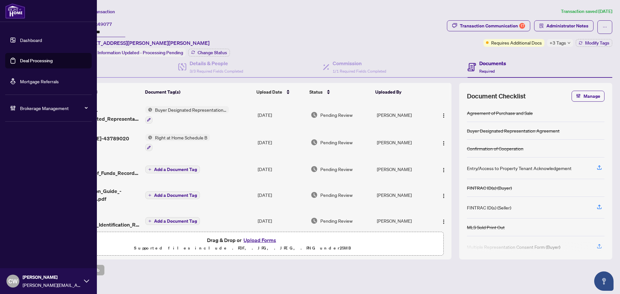
click at [20, 60] on link "Deal Processing" at bounding box center [36, 61] width 33 height 6
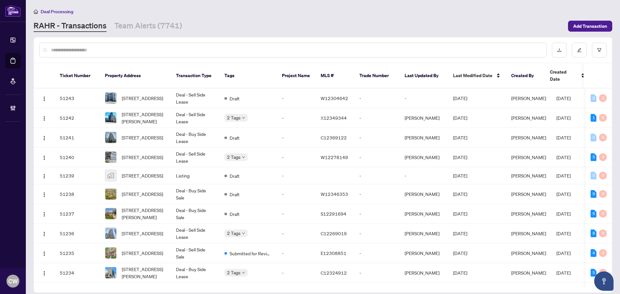
click at [73, 51] on input "text" at bounding box center [296, 50] width 490 height 7
type input "*******"
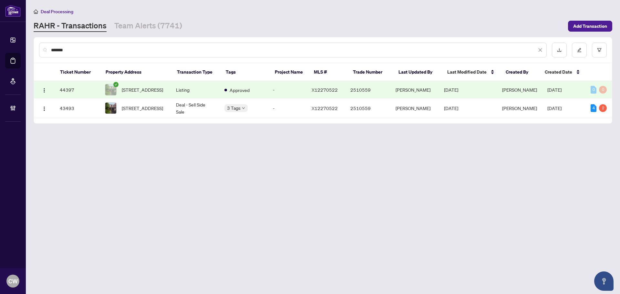
click at [147, 93] on span "[STREET_ADDRESS]" at bounding box center [142, 89] width 41 height 7
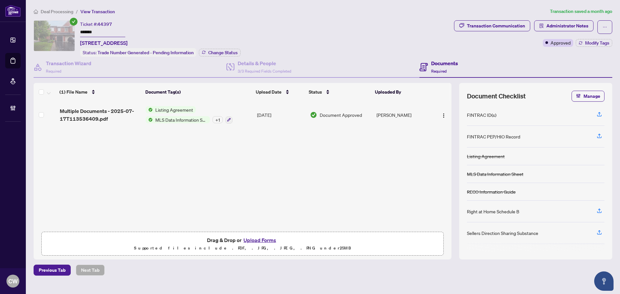
drag, startPoint x: 107, startPoint y: 31, endPoint x: 70, endPoint y: 26, distance: 37.6
click at [70, 26] on div "Ticket #: 44397 ******* [STREET_ADDRESS] Status: Trade Number Generated - Pendi…" at bounding box center [243, 38] width 418 height 36
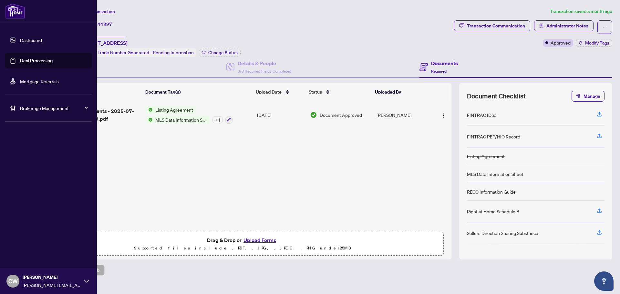
drag, startPoint x: 29, startPoint y: 64, endPoint x: 83, endPoint y: 59, distance: 54.1
click at [29, 64] on link "Deal Processing" at bounding box center [36, 61] width 33 height 6
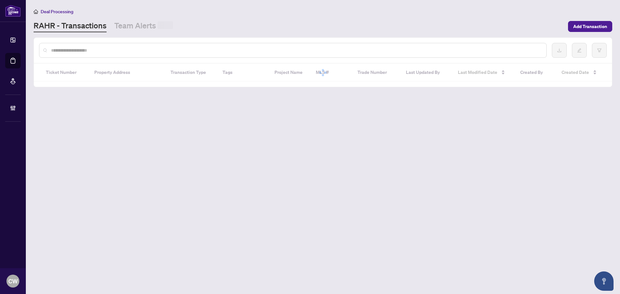
click at [103, 50] on input "text" at bounding box center [296, 50] width 490 height 7
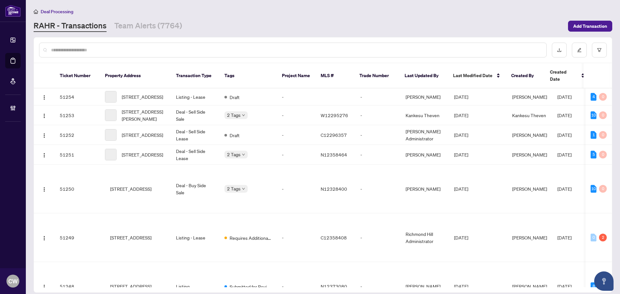
paste input "*******"
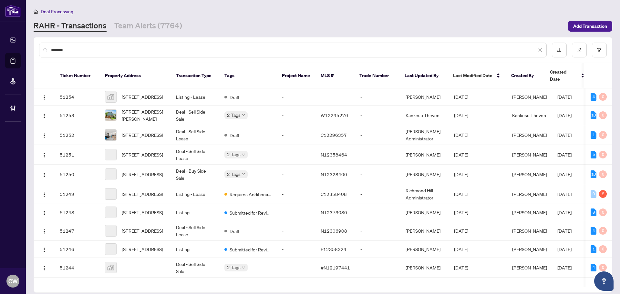
type input "*******"
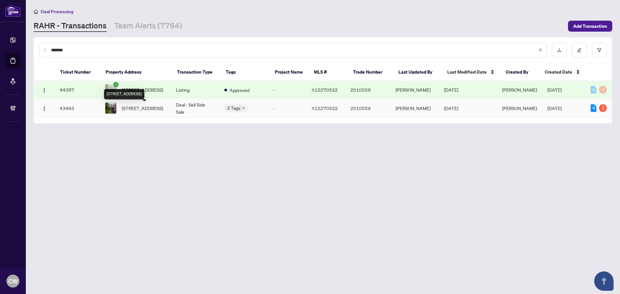
click at [139, 109] on span "[STREET_ADDRESS]" at bounding box center [142, 108] width 41 height 7
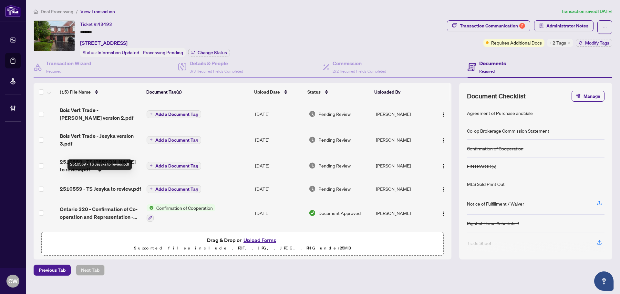
click at [115, 185] on span "2510559 - TS Jesyka to review.pdf" at bounding box center [100, 189] width 81 height 8
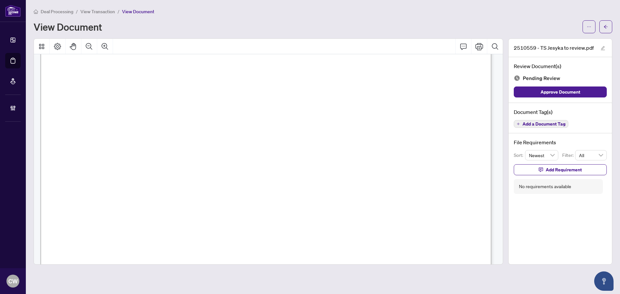
scroll to position [226, 0]
click at [0, 0] on link "Deal Processing" at bounding box center [0, 0] width 0 height 0
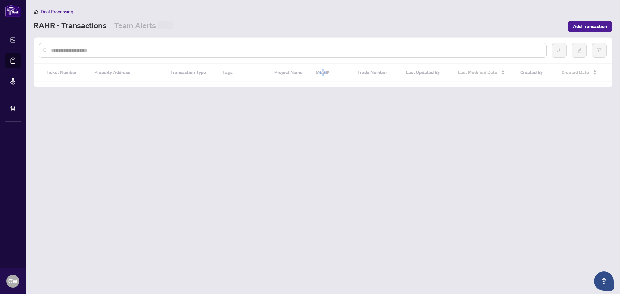
click at [107, 51] on input "text" at bounding box center [296, 50] width 490 height 7
paste input "*******"
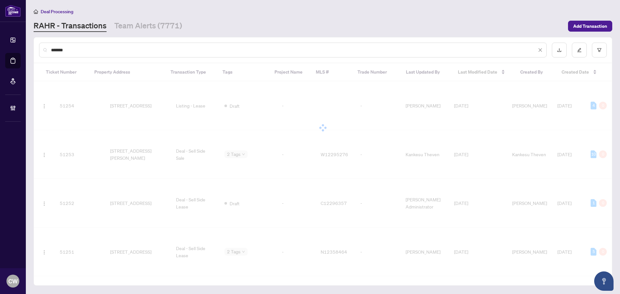
type input "*******"
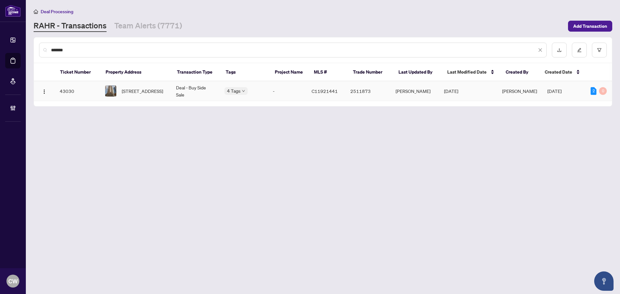
click at [127, 92] on span "[STREET_ADDRESS]" at bounding box center [142, 91] width 41 height 7
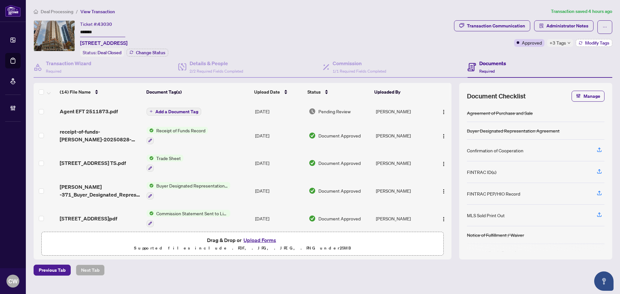
click at [595, 43] on span "Modify Tags" at bounding box center [597, 43] width 24 height 5
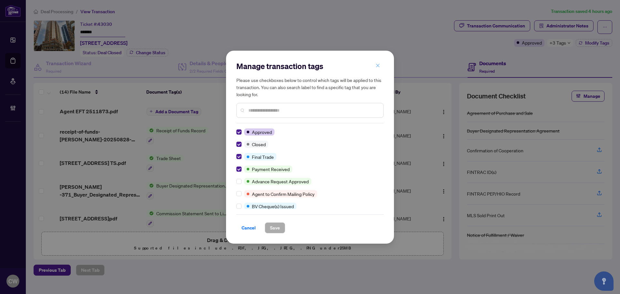
click at [377, 66] on icon "close" at bounding box center [378, 65] width 5 height 5
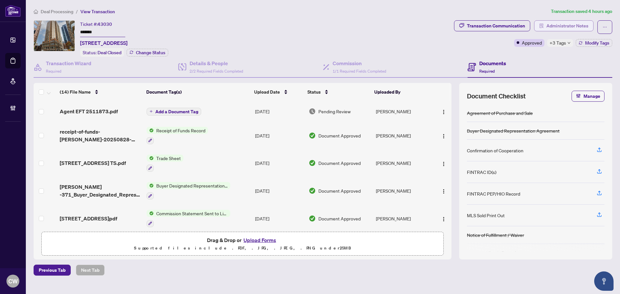
click at [581, 27] on span "Administrator Notes" at bounding box center [567, 26] width 42 height 10
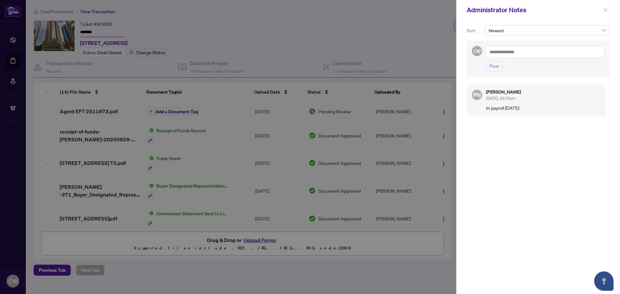
click at [605, 10] on icon "close" at bounding box center [605, 10] width 5 height 5
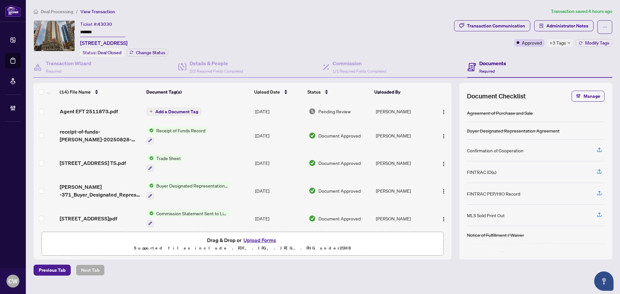
click at [0, 0] on link "Deal Processing" at bounding box center [0, 0] width 0 height 0
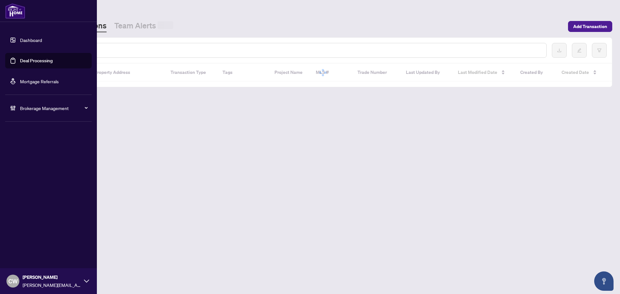
click at [103, 46] on div at bounding box center [293, 50] width 508 height 15
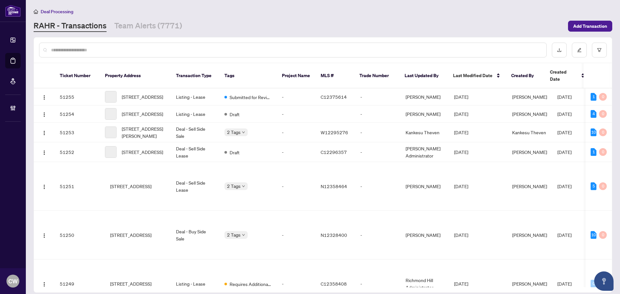
click at [105, 48] on input "text" at bounding box center [296, 50] width 490 height 7
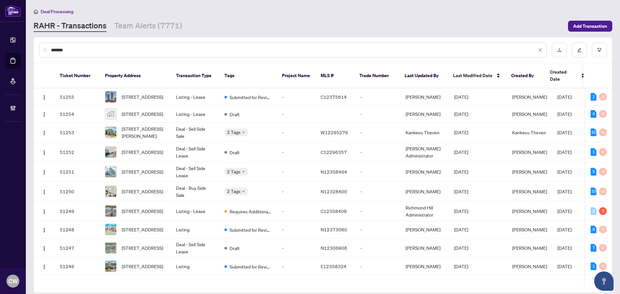
type input "*******"
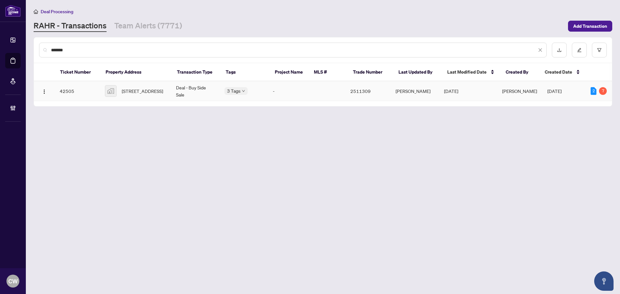
click at [150, 93] on span "[STREET_ADDRESS]" at bounding box center [142, 91] width 41 height 7
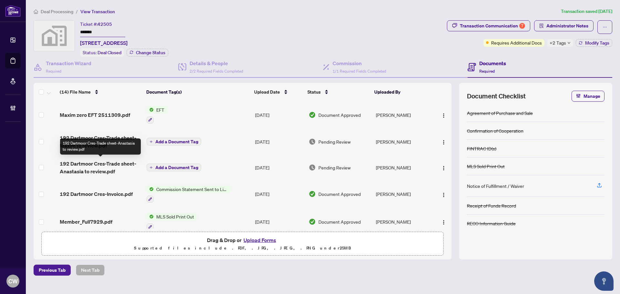
click at [92, 145] on div "192 Dartmoor Cres-Trade sheet-Anastasia to review.pdf" at bounding box center [100, 147] width 81 height 16
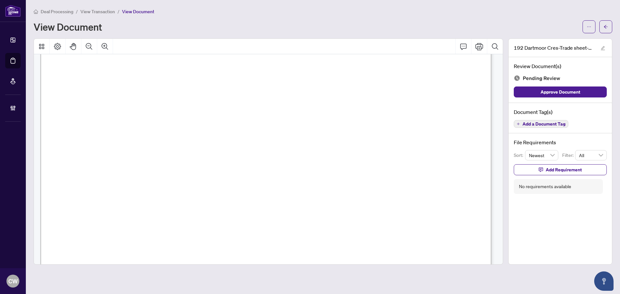
scroll to position [257, 0]
click at [607, 26] on icon "arrow-left" at bounding box center [606, 27] width 5 height 5
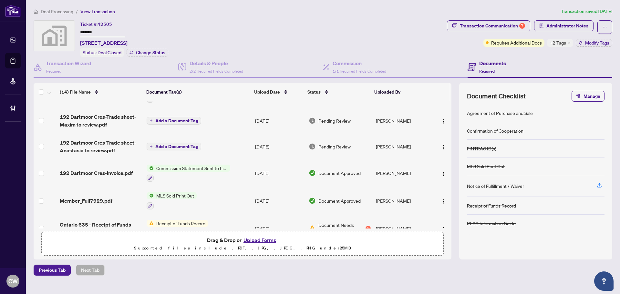
scroll to position [32, 0]
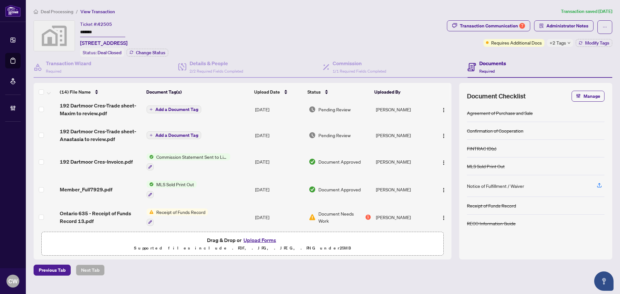
click at [98, 140] on span "192 Dartmoor Cres-Trade sheet-Anastasia to review.pdf" at bounding box center [101, 136] width 82 height 16
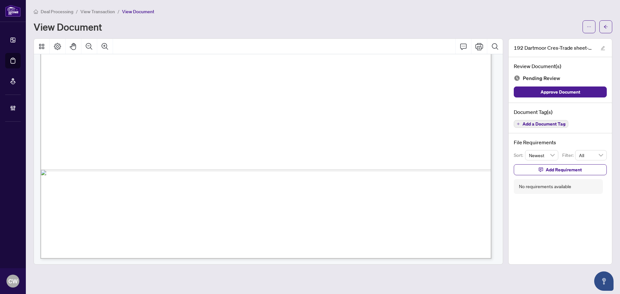
scroll to position [387, 0]
click at [606, 27] on icon "arrow-left" at bounding box center [606, 27] width 4 height 4
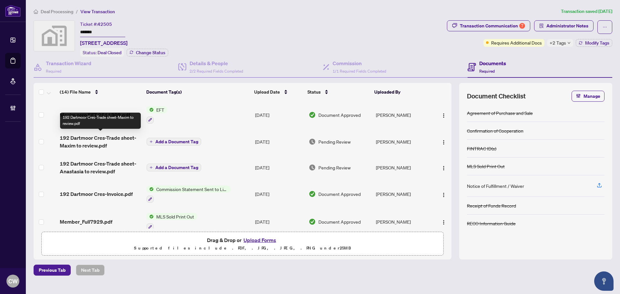
click at [87, 139] on span "192 Dartmoor Cres-Trade sheet-Maxim to review.pdf" at bounding box center [101, 142] width 82 height 16
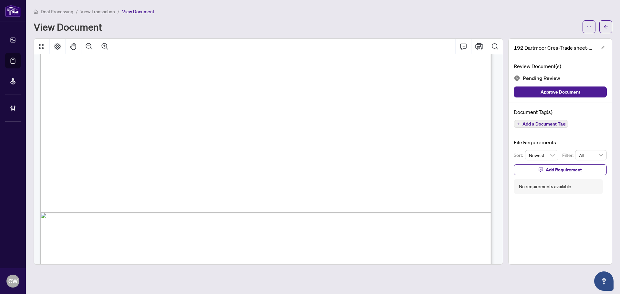
scroll to position [387, 0]
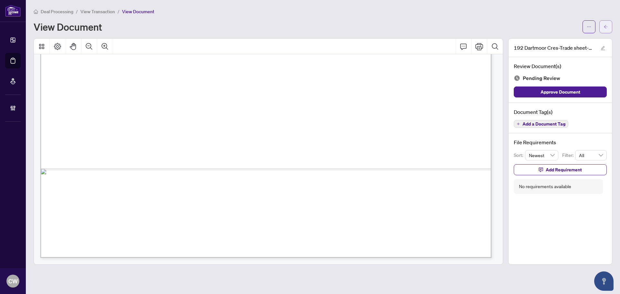
click at [606, 27] on icon "arrow-left" at bounding box center [606, 27] width 5 height 5
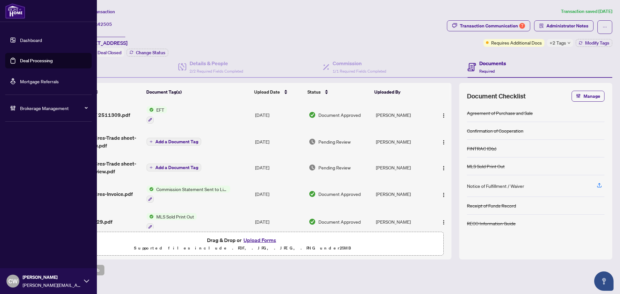
click at [15, 278] on span "CW" at bounding box center [12, 281] width 9 height 9
click at [37, 259] on button "Logout" at bounding box center [48, 256] width 87 height 11
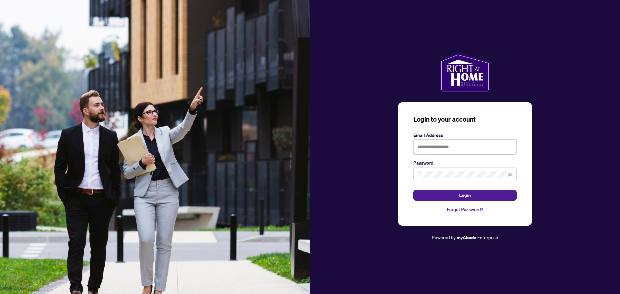
type input "**********"
